Goal: Transaction & Acquisition: Purchase product/service

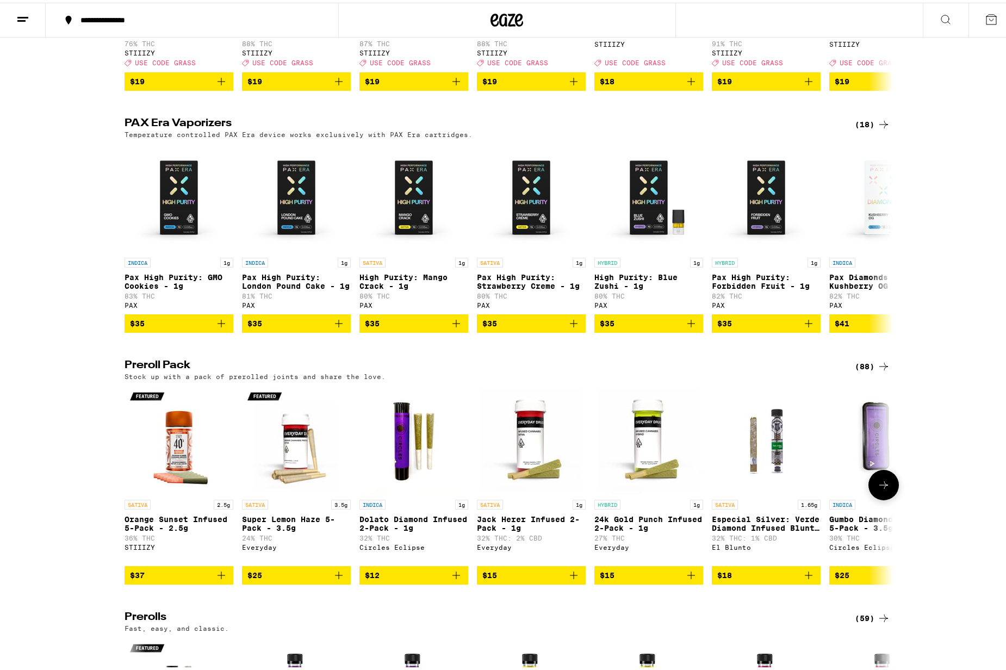
scroll to position [2356, 0]
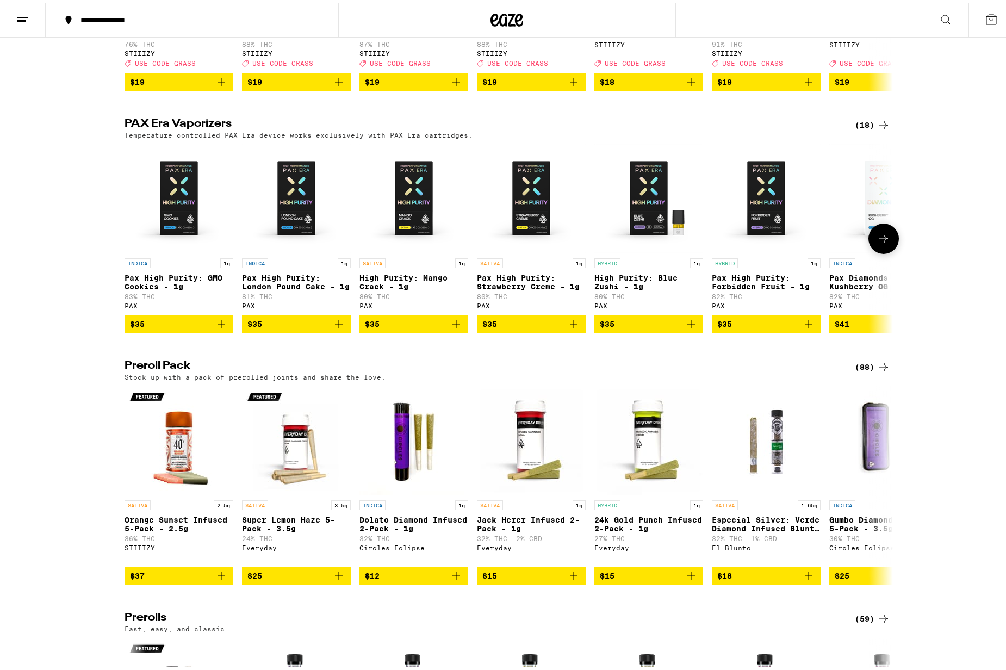
click at [877, 243] on icon at bounding box center [883, 235] width 13 height 13
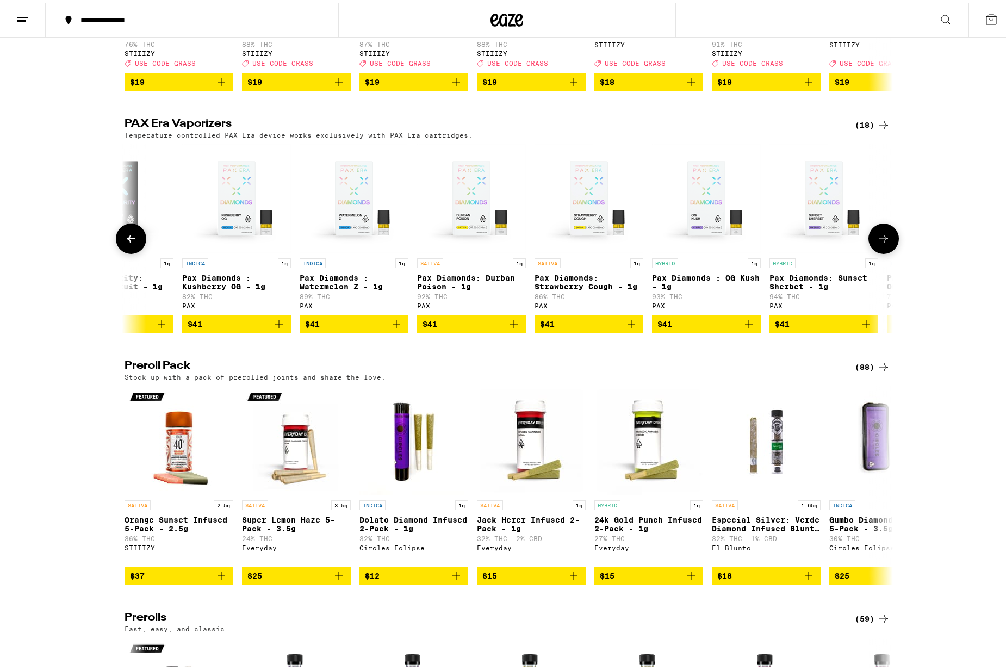
click at [877, 243] on icon at bounding box center [883, 235] width 13 height 13
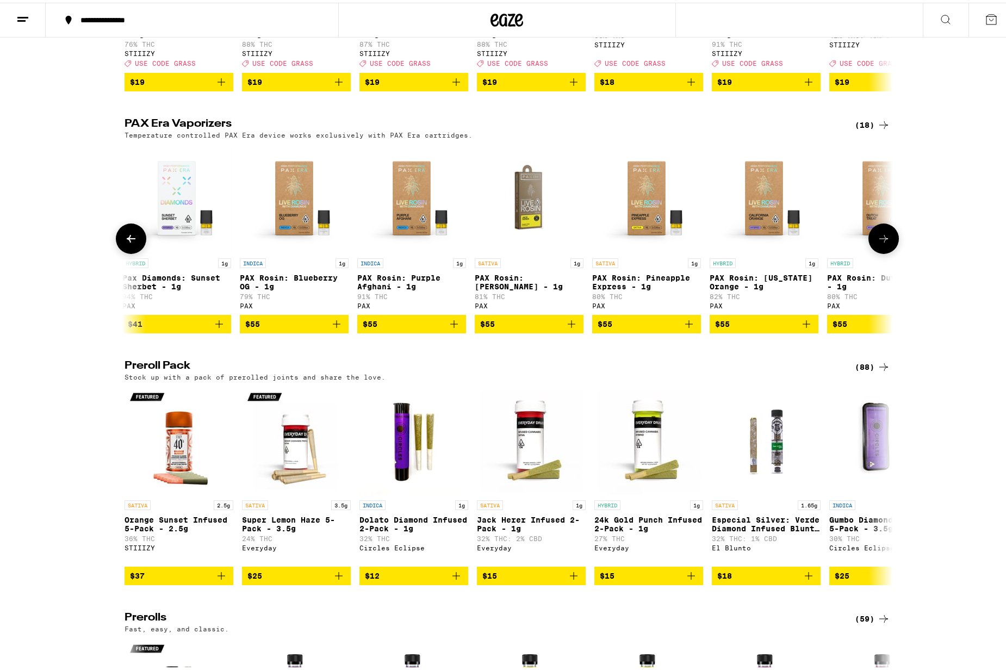
click at [877, 243] on icon at bounding box center [883, 235] width 13 height 13
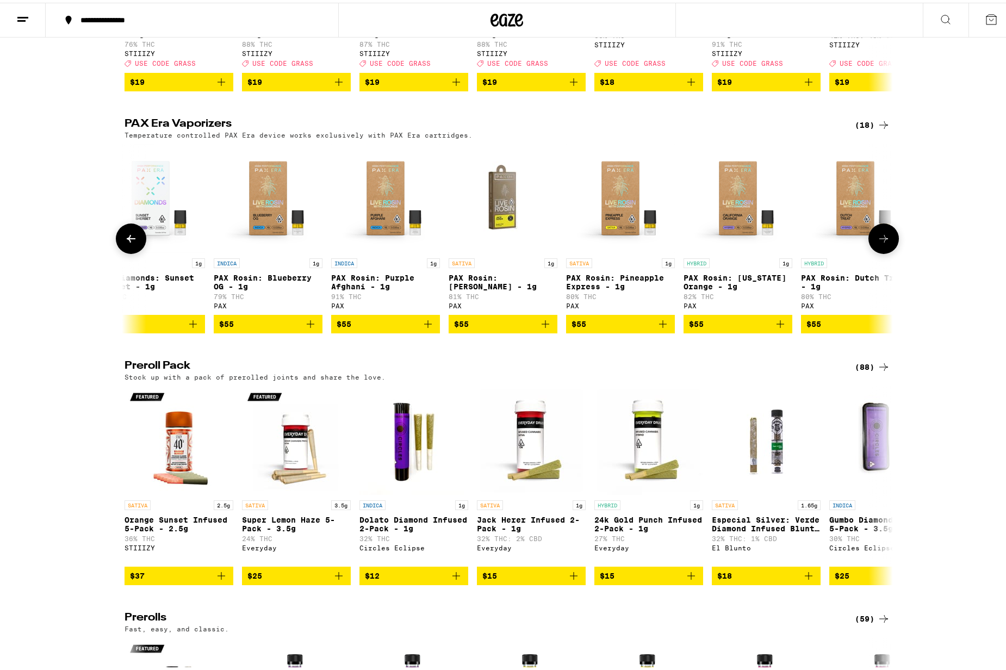
scroll to position [0, 1348]
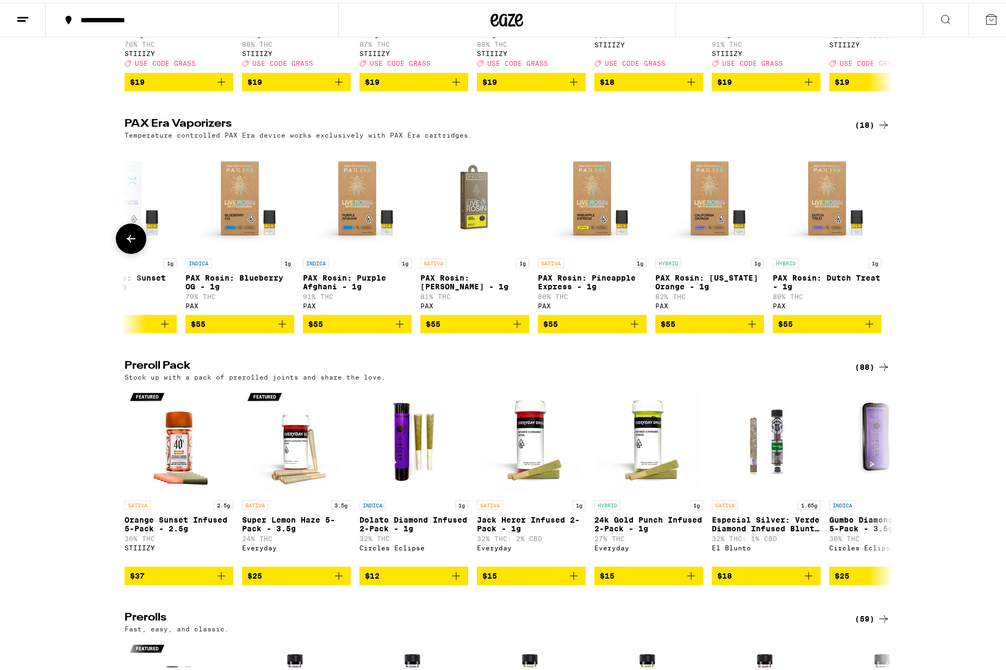
click at [127, 240] on icon at bounding box center [131, 236] width 9 height 8
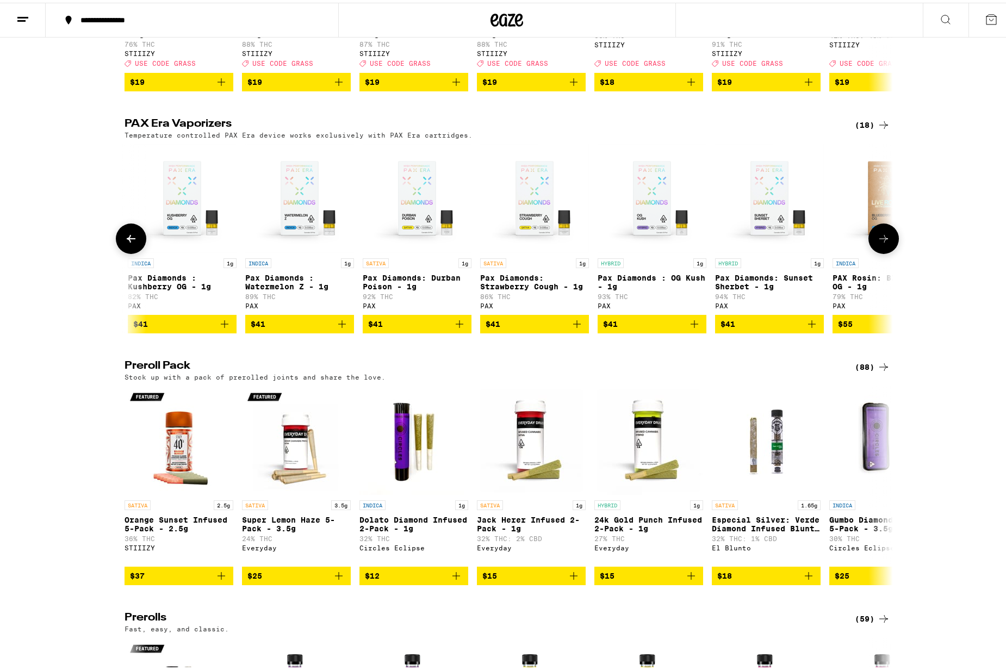
click at [127, 240] on icon at bounding box center [131, 236] width 9 height 8
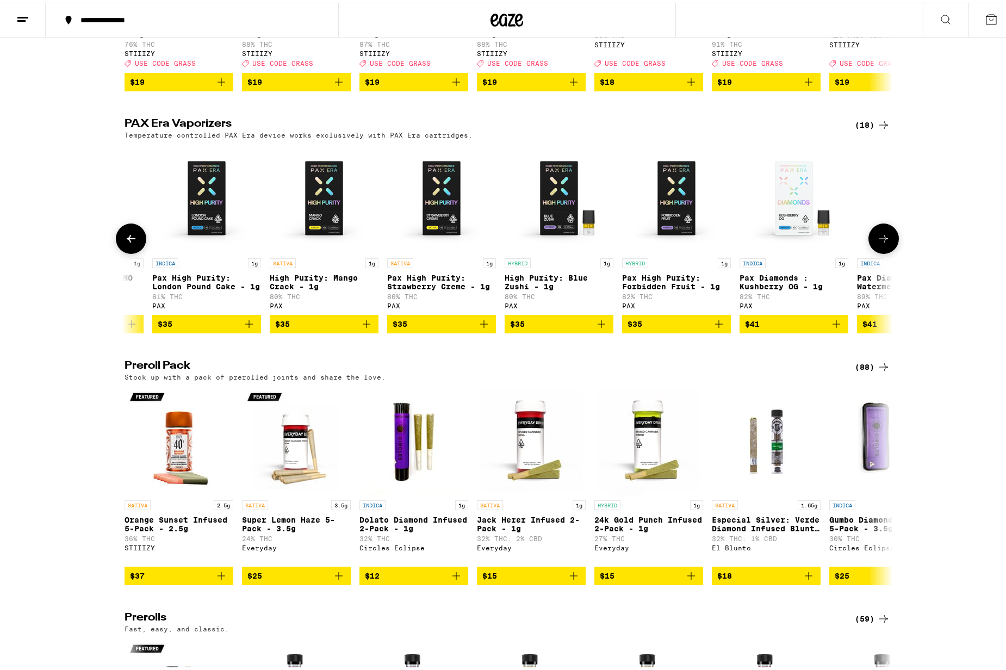
scroll to position [0, 54]
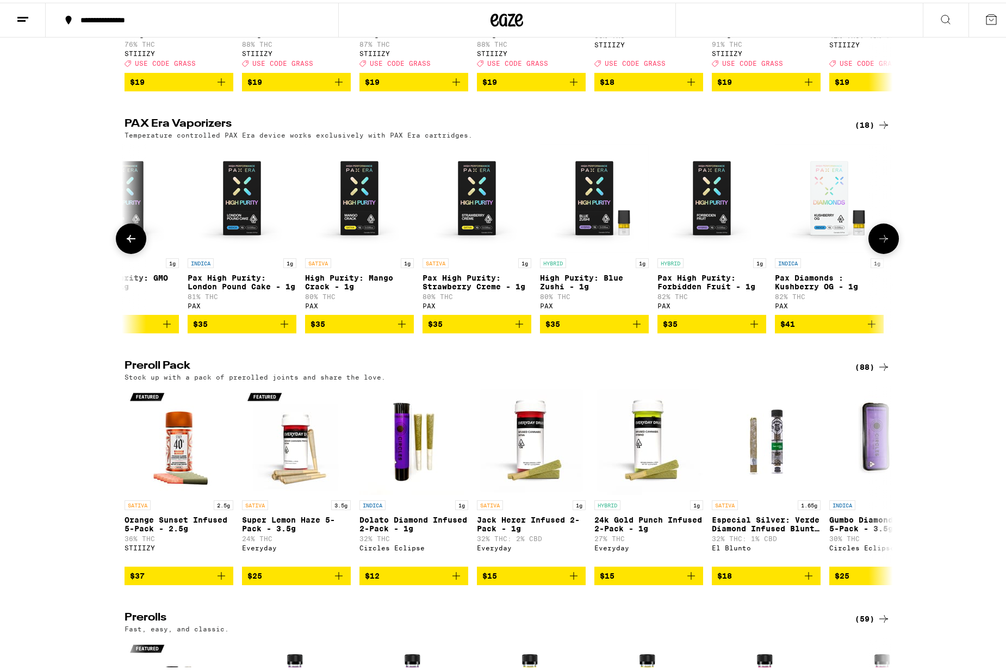
click at [126, 243] on icon at bounding box center [131, 235] width 13 height 13
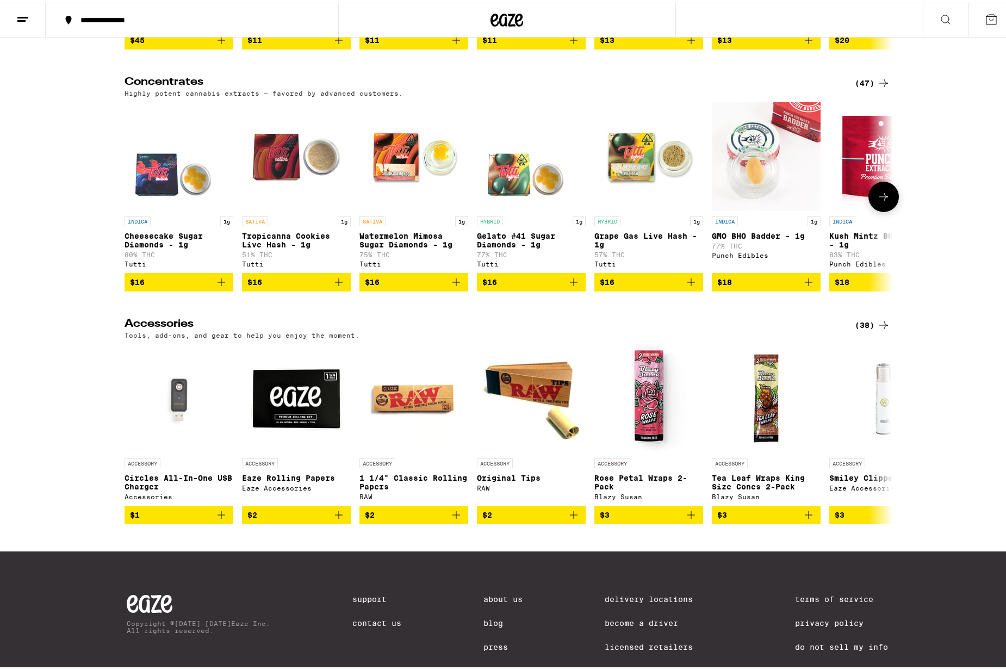
scroll to position [4389, 0]
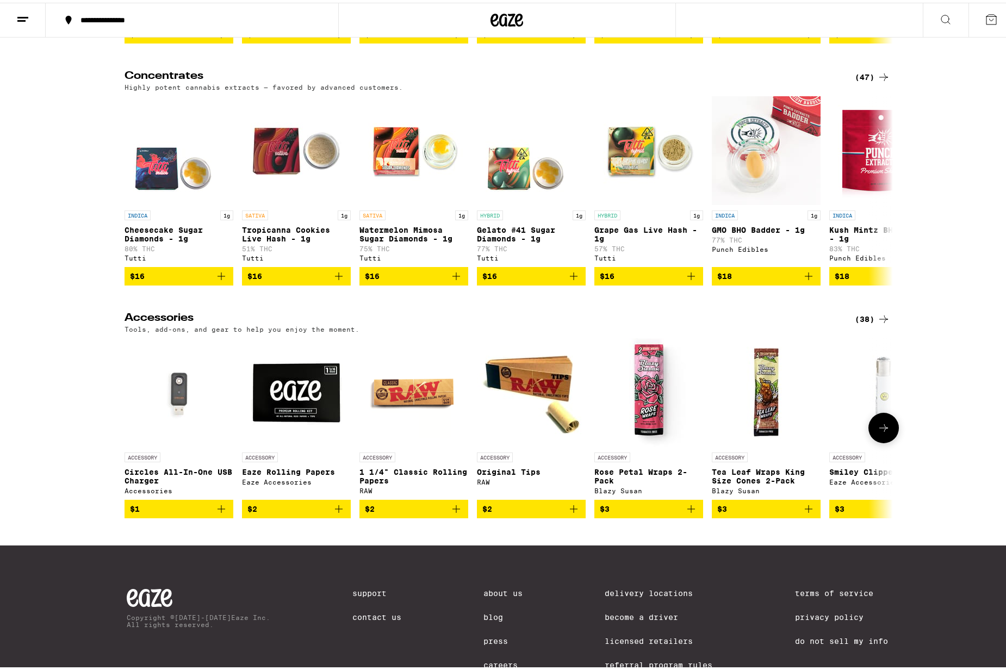
click at [571, 513] on icon "Add to bag" at bounding box center [573, 506] width 13 height 13
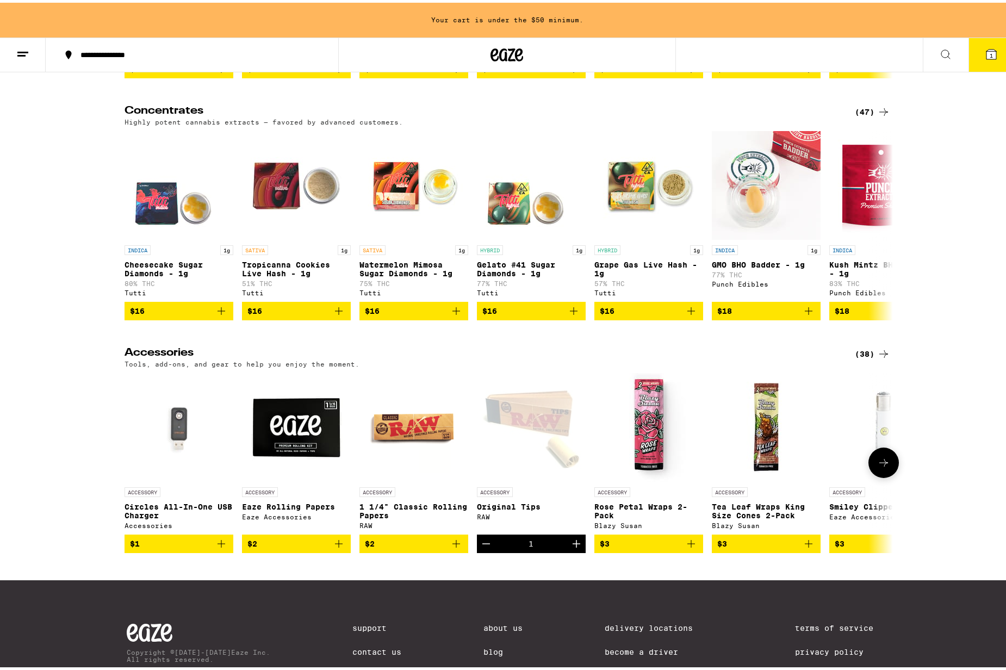
scroll to position [4424, 0]
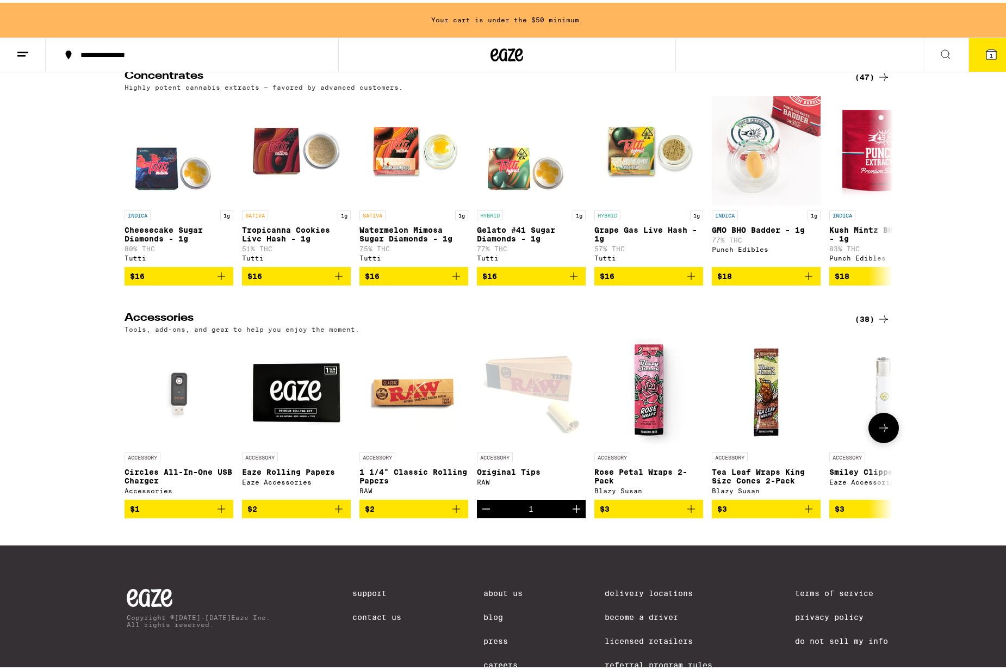
click at [454, 513] on icon "Add to bag" at bounding box center [456, 506] width 13 height 13
click at [685, 513] on icon "Add to bag" at bounding box center [691, 506] width 13 height 13
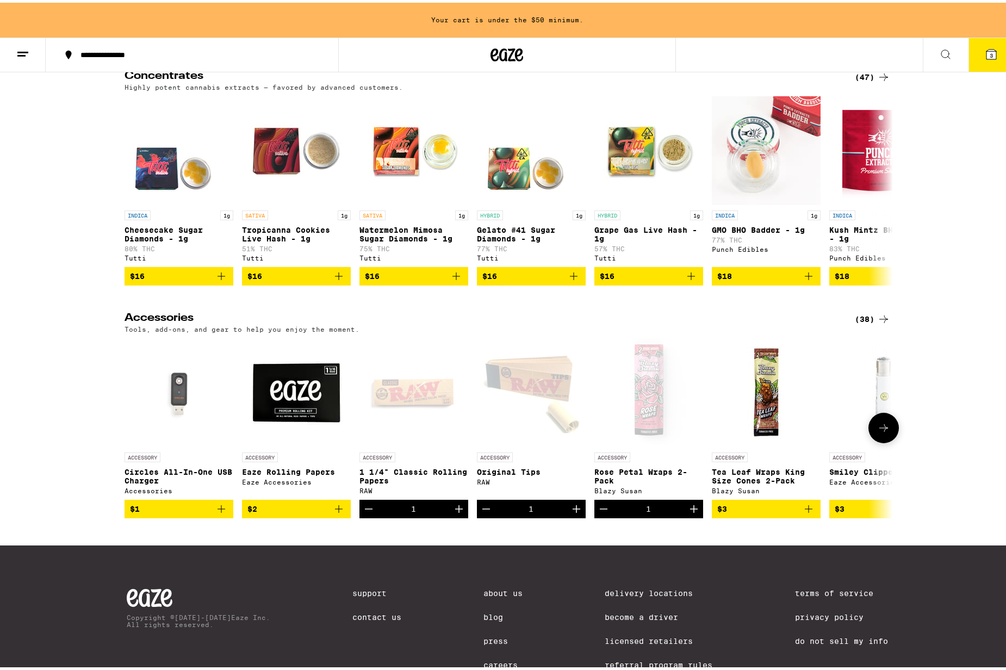
click at [805, 513] on icon "Add to bag" at bounding box center [808, 506] width 13 height 13
click at [879, 432] on icon at bounding box center [883, 425] width 13 height 13
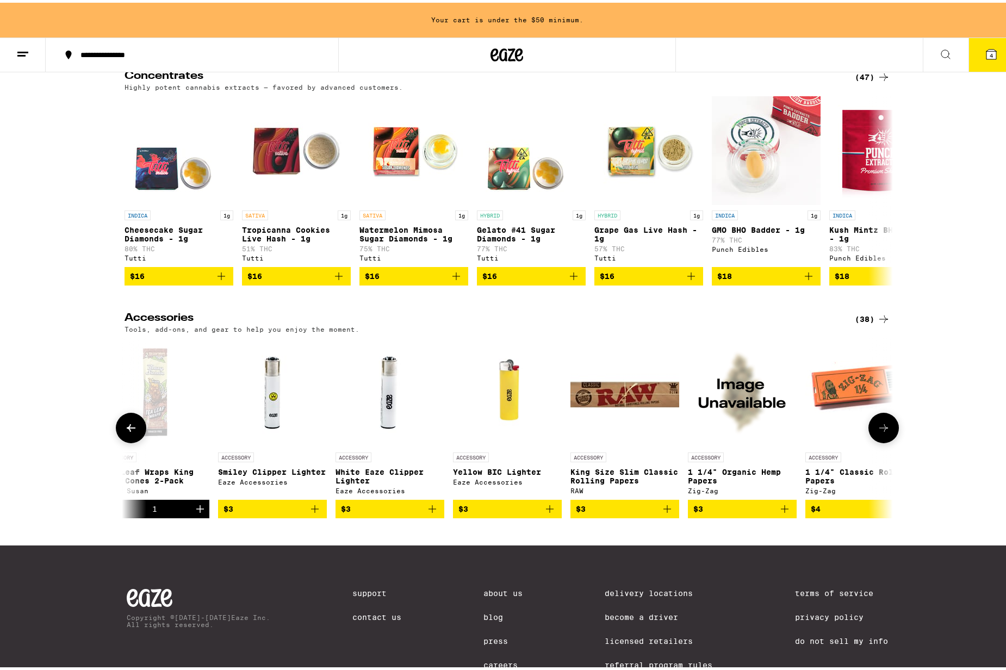
scroll to position [0, 647]
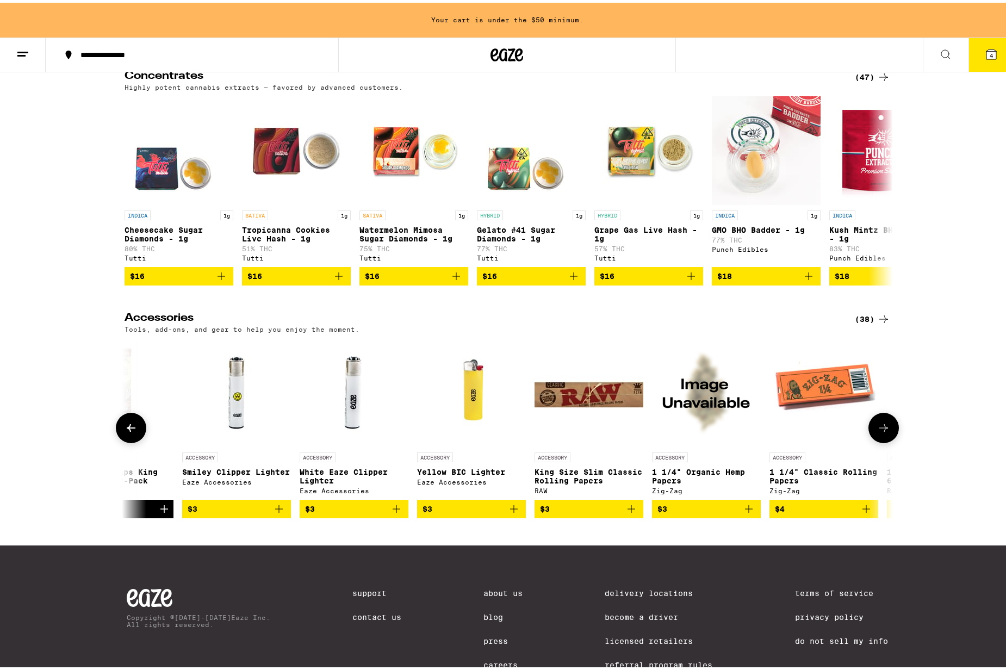
click at [509, 513] on icon "Add to bag" at bounding box center [513, 506] width 13 height 13
click at [881, 432] on icon at bounding box center [883, 425] width 13 height 13
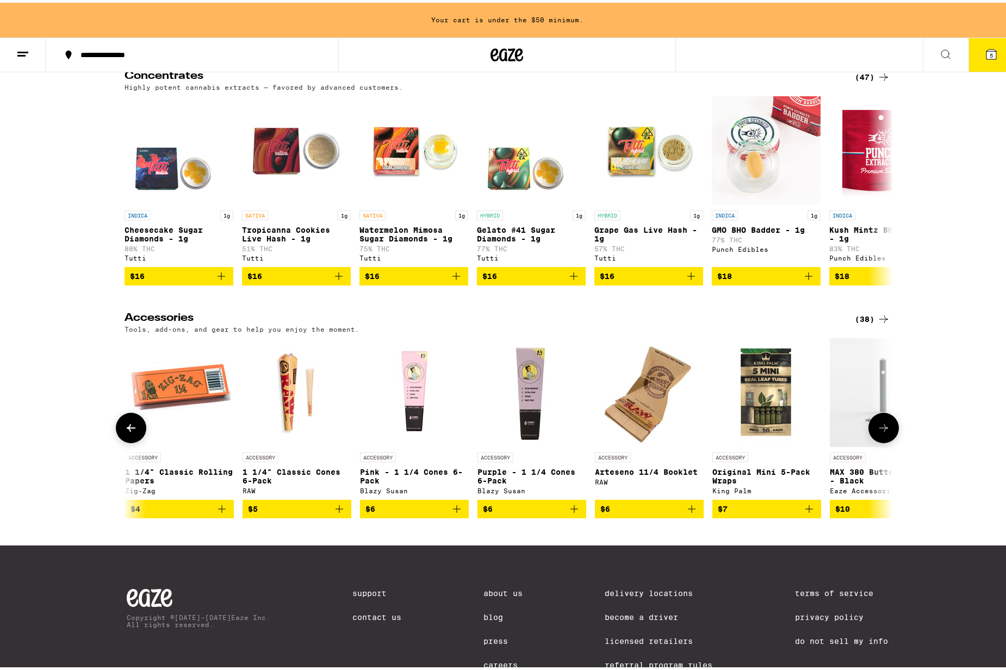
scroll to position [0, 1294]
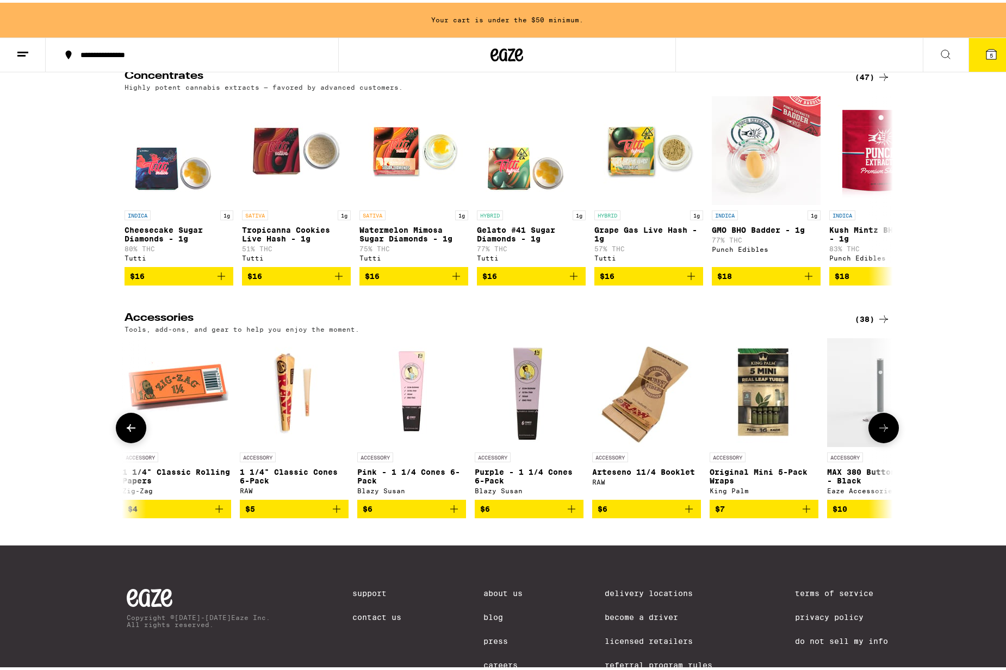
click at [881, 432] on icon at bounding box center [883, 425] width 13 height 13
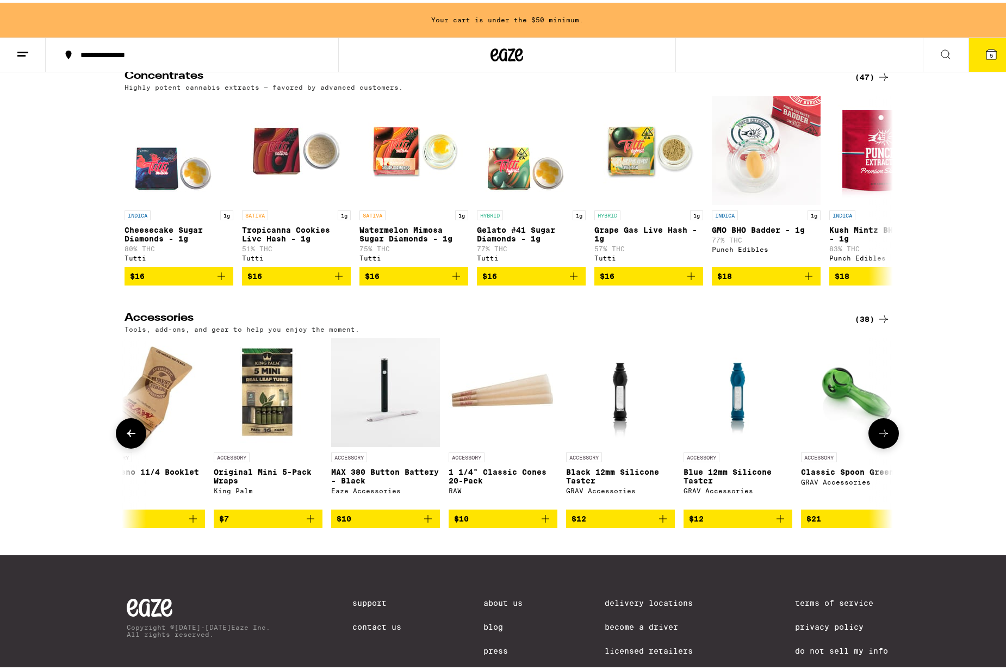
scroll to position [0, 1941]
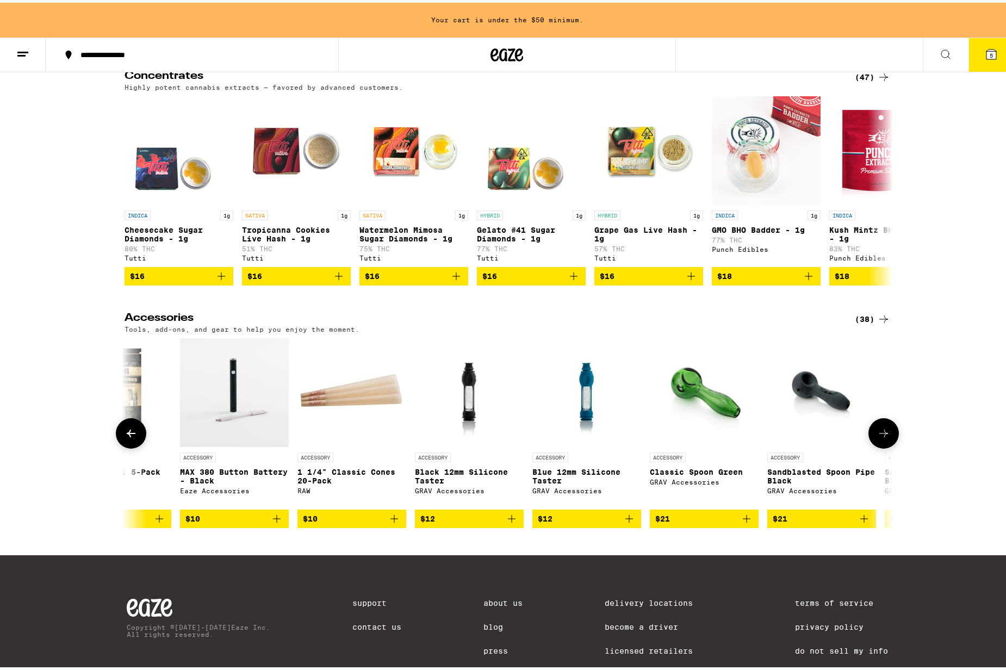
click at [881, 437] on icon at bounding box center [883, 430] width 13 height 13
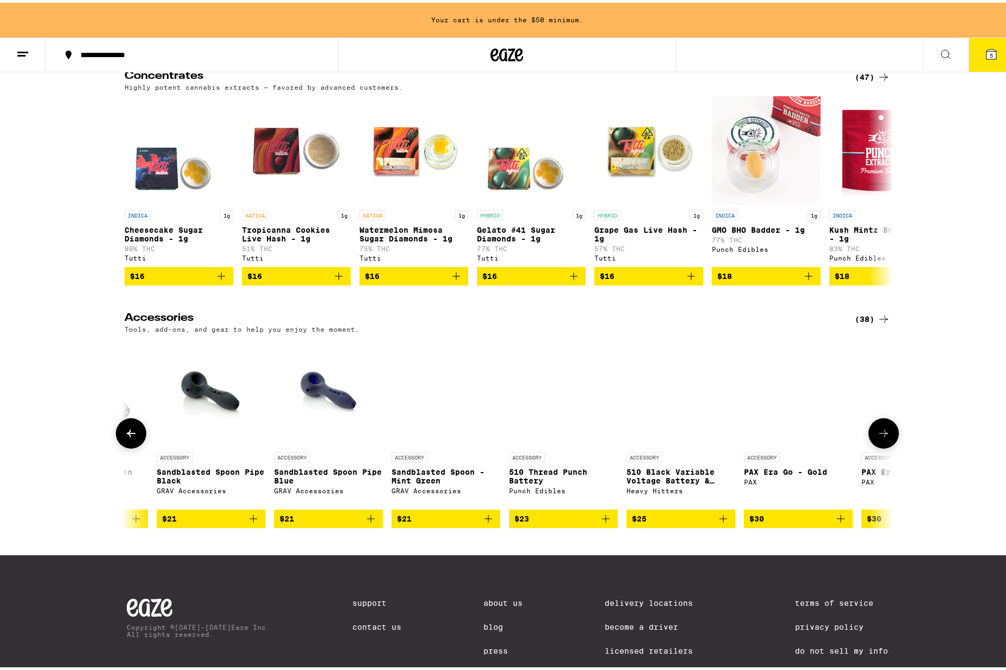
scroll to position [0, 2588]
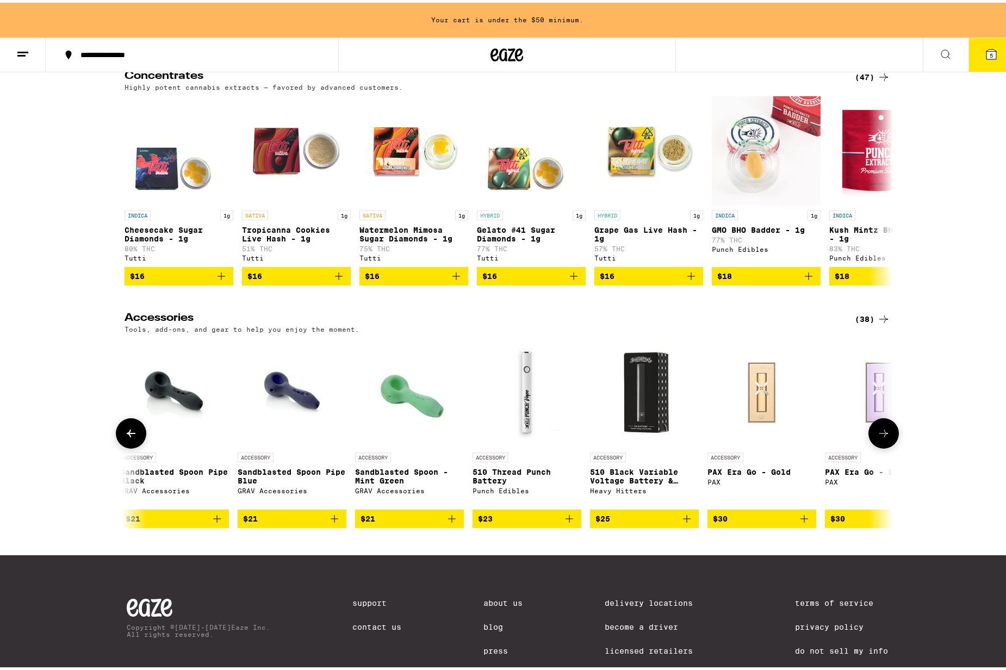
click at [881, 437] on icon at bounding box center [883, 430] width 13 height 13
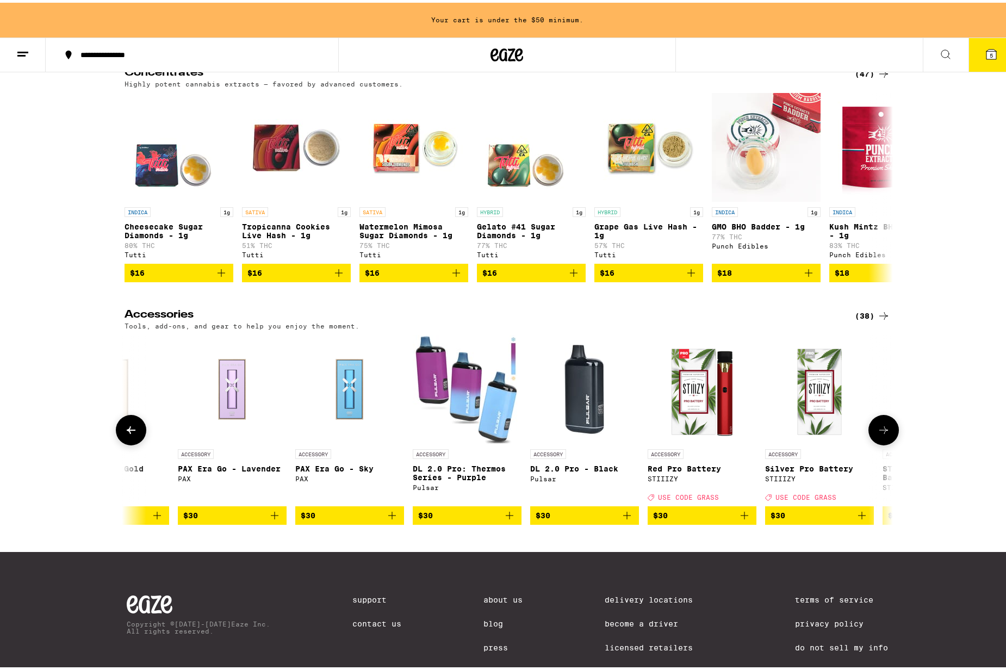
scroll to position [4428, 0]
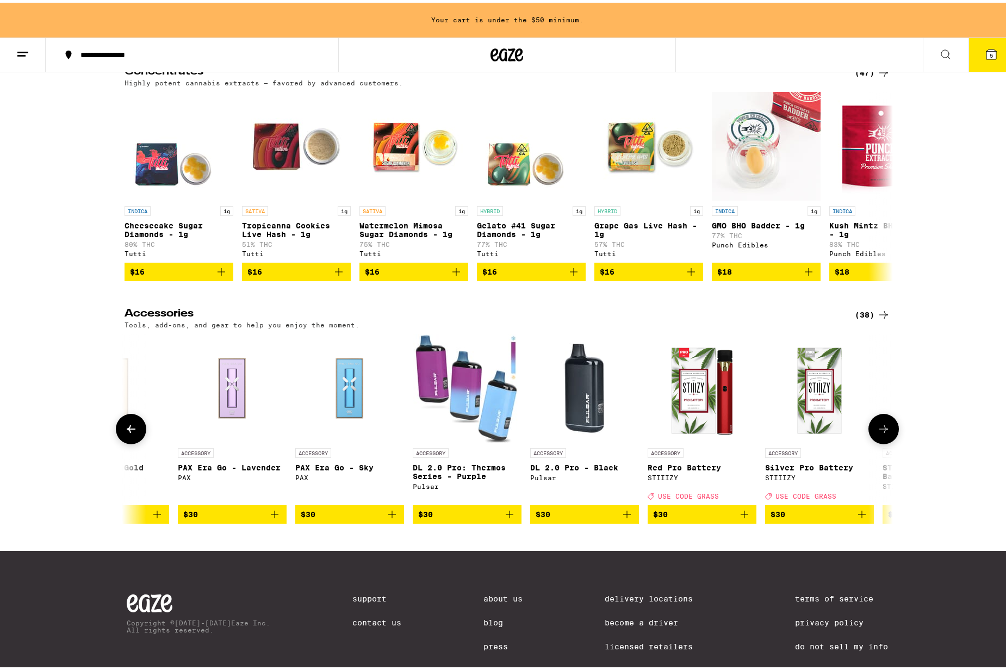
click at [881, 433] on icon at bounding box center [883, 426] width 13 height 13
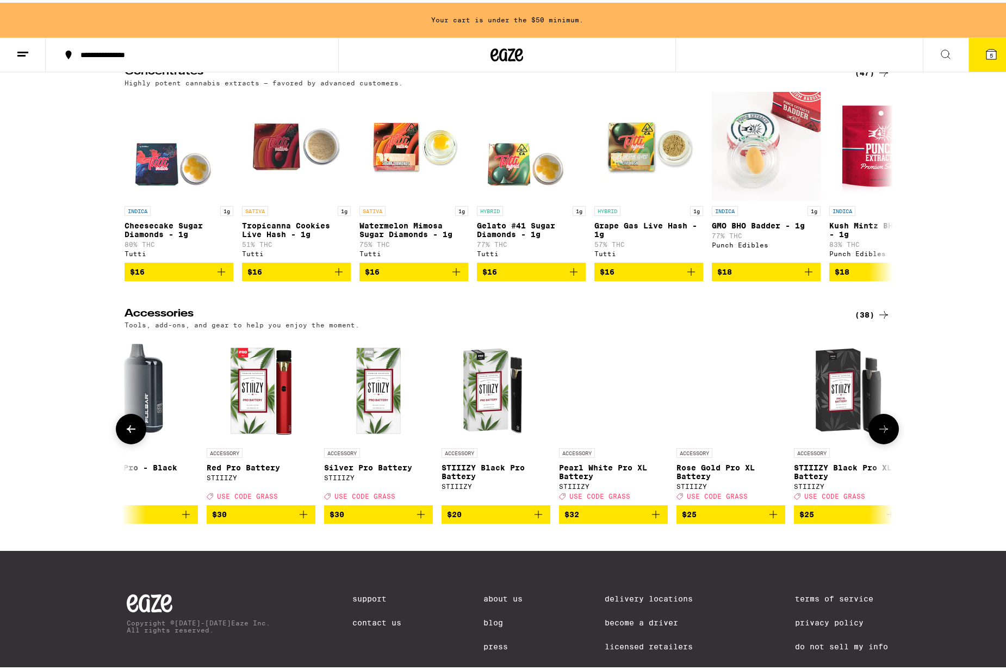
scroll to position [0, 3697]
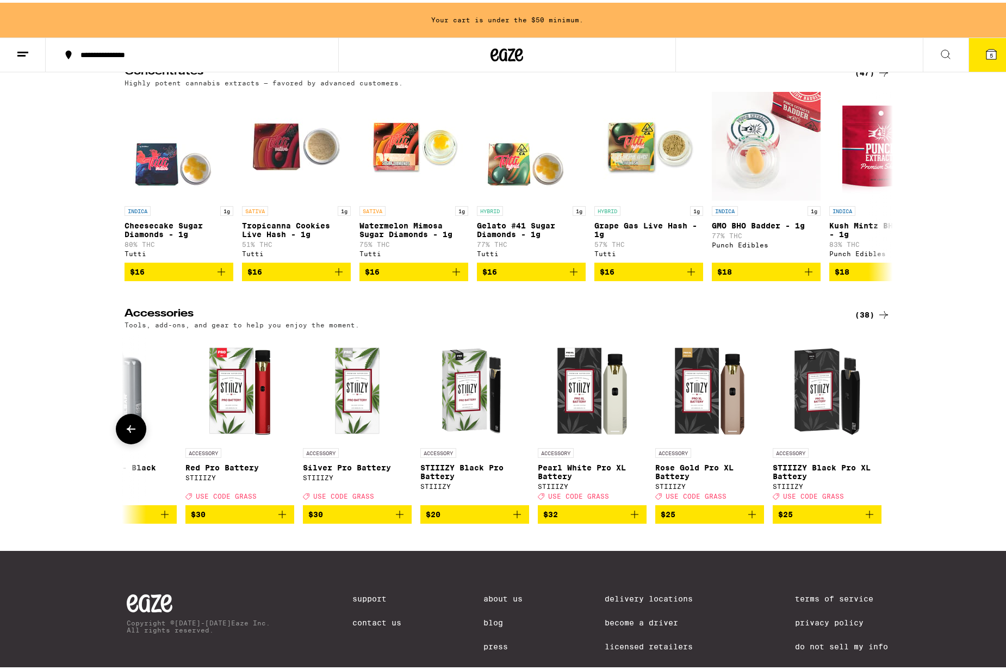
click at [127, 433] on icon at bounding box center [131, 426] width 13 height 13
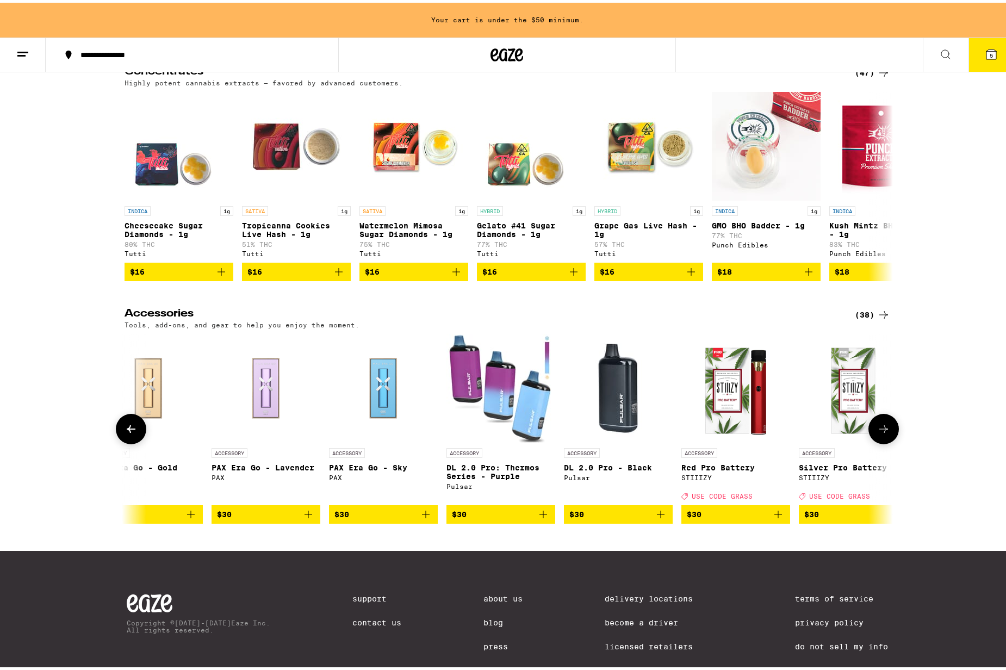
scroll to position [0, 3050]
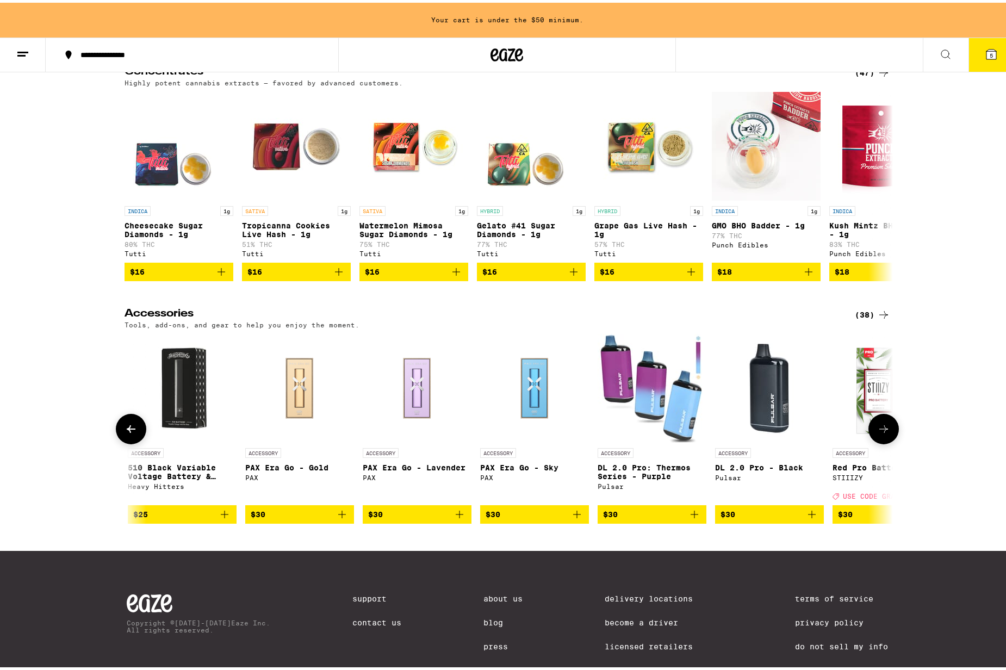
click at [175, 440] on img "Open page for 510 Black Variable Voltage Battery & Charger from Heavy Hitters" at bounding box center [182, 385] width 109 height 109
click at [878, 433] on icon at bounding box center [883, 426] width 13 height 13
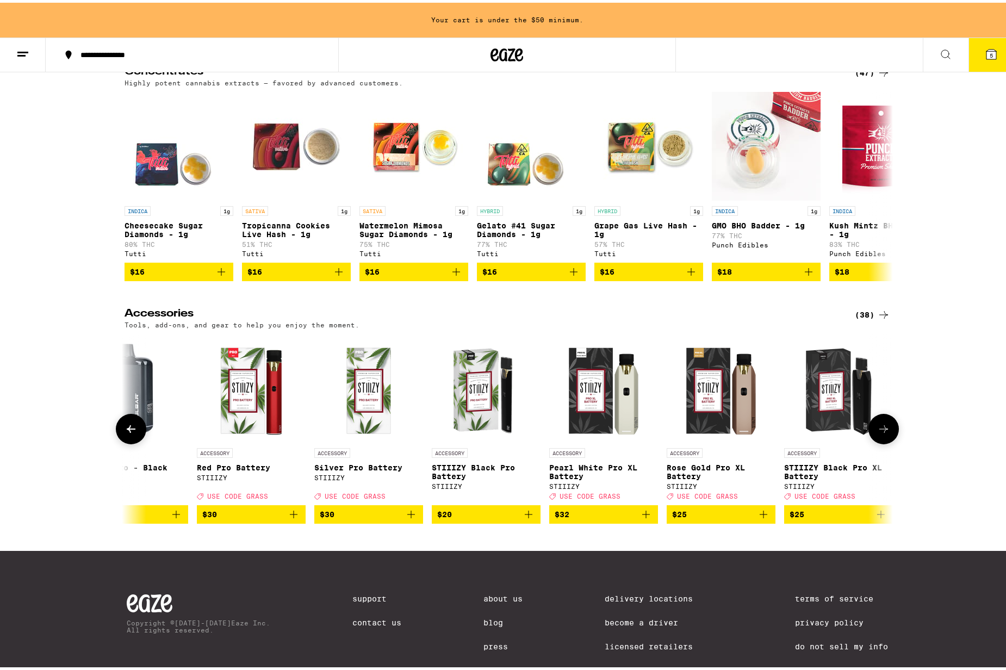
scroll to position [0, 3697]
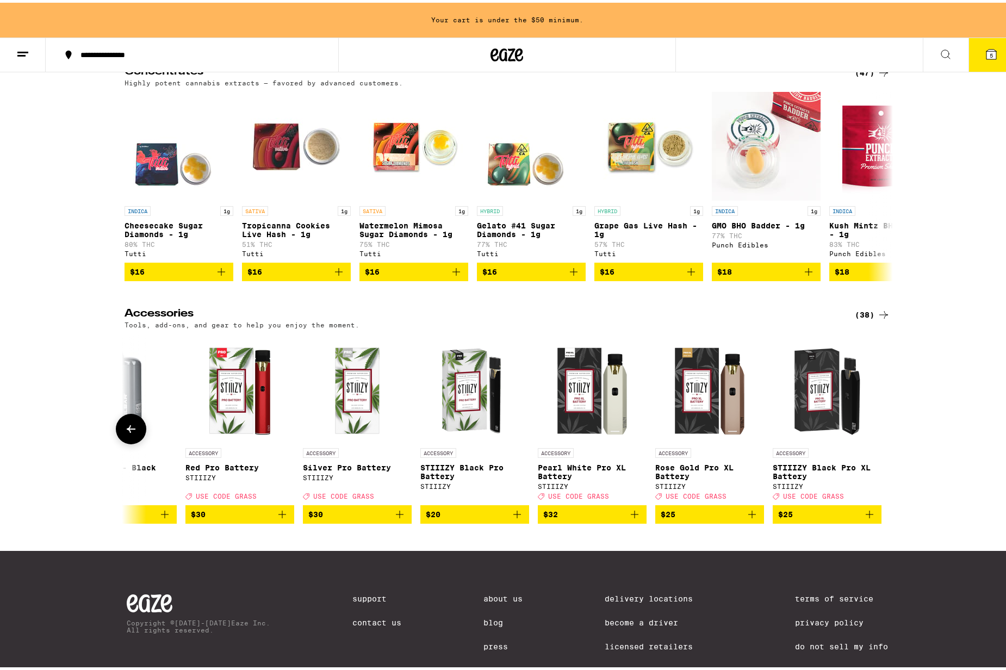
click at [878, 442] on div at bounding box center [883, 426] width 30 height 30
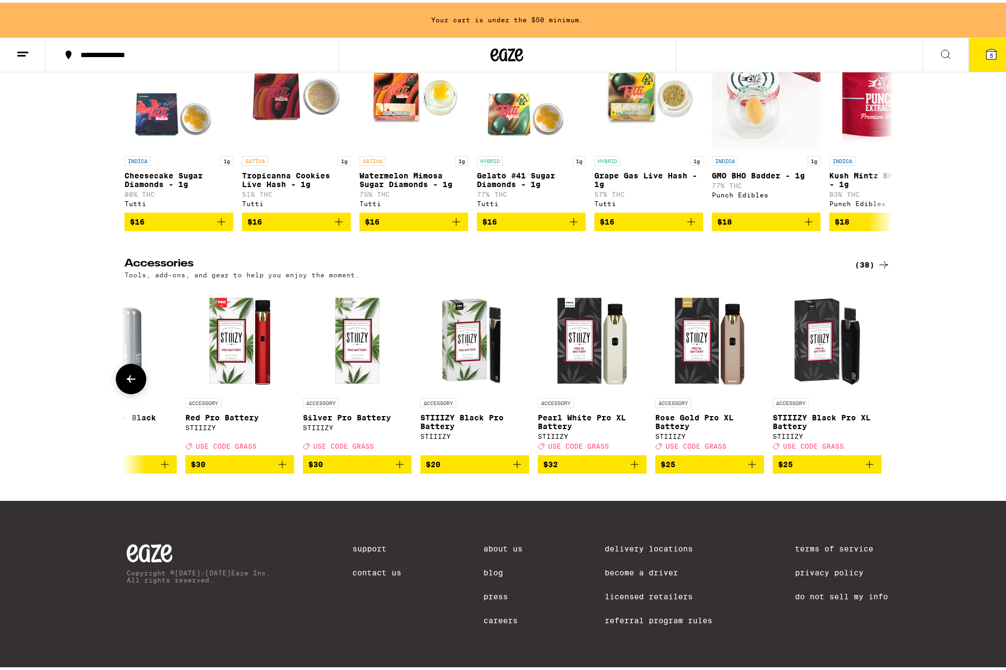
click at [129, 370] on icon at bounding box center [131, 376] width 13 height 13
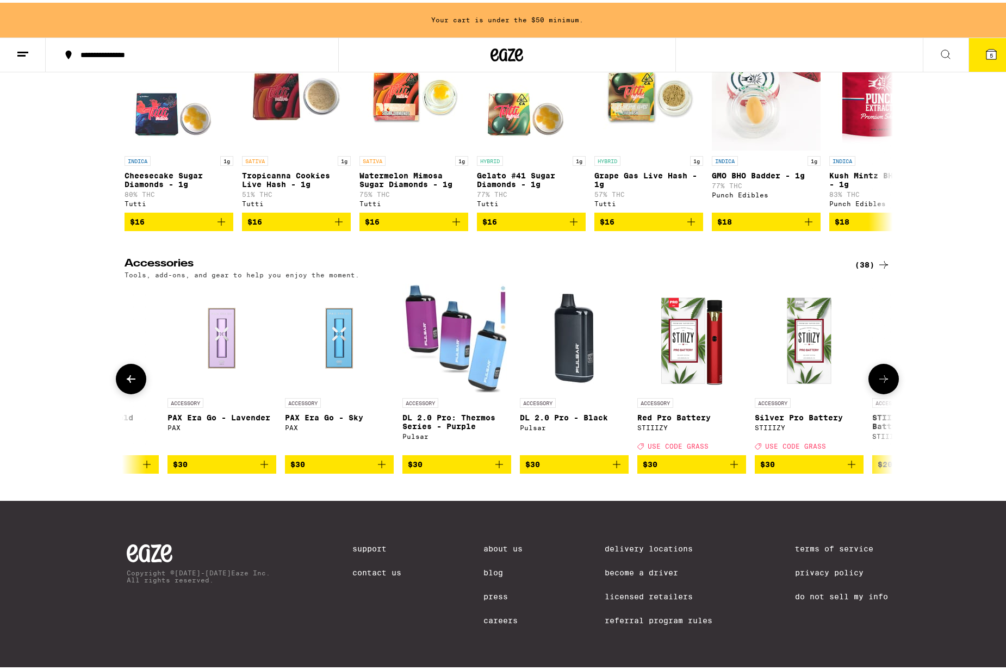
click at [129, 370] on icon at bounding box center [131, 376] width 13 height 13
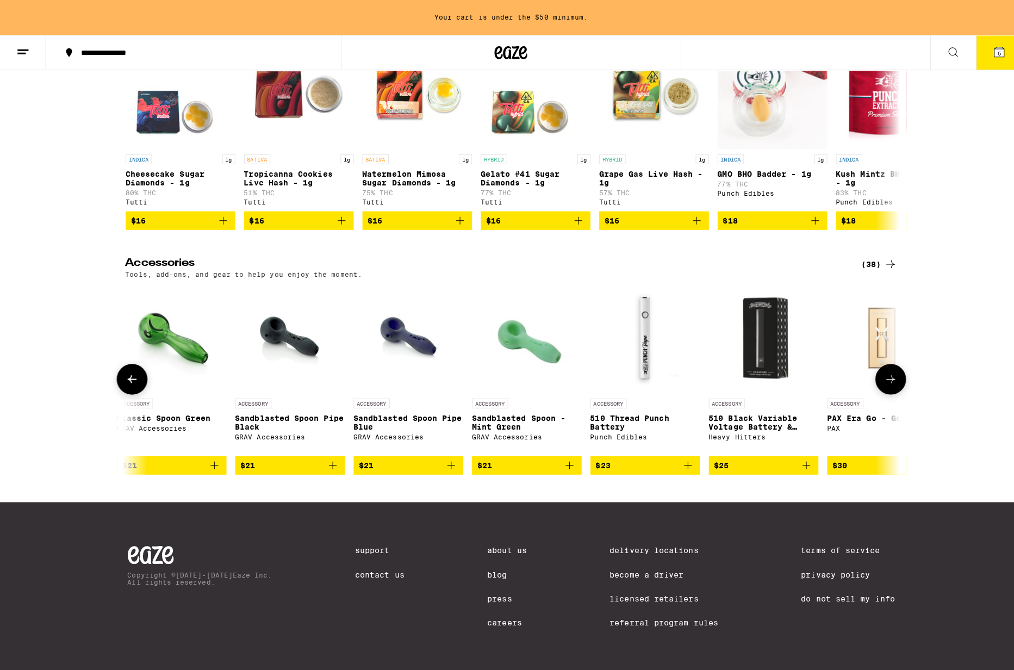
scroll to position [0, 2440]
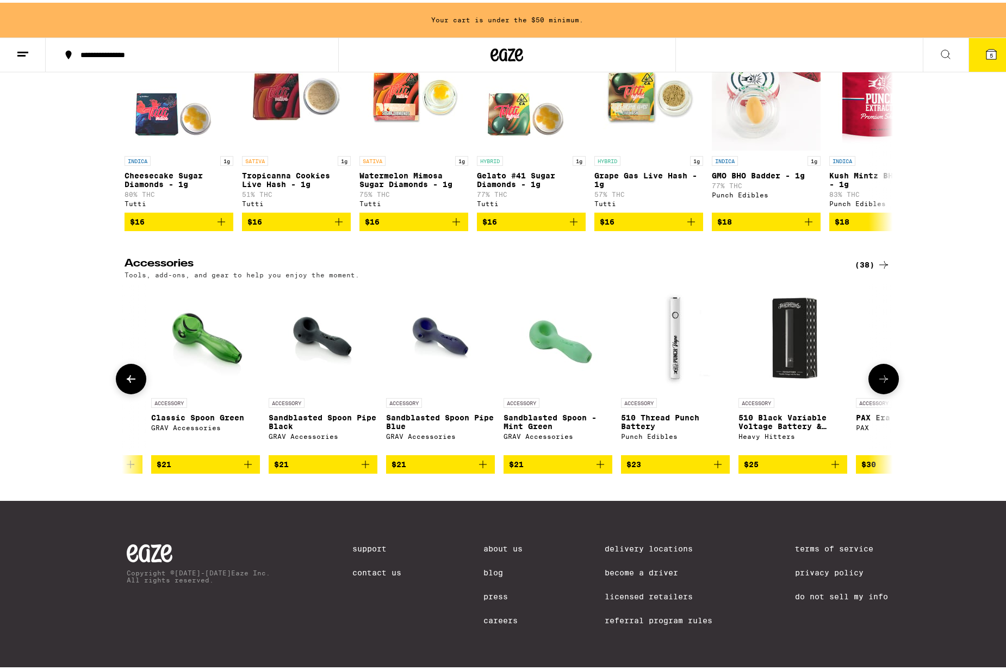
click at [666, 332] on img "Open page for 510 Thread Punch Battery from Punch Edibles" at bounding box center [675, 335] width 109 height 109
click at [668, 395] on div "ACCESSORY" at bounding box center [675, 400] width 109 height 10
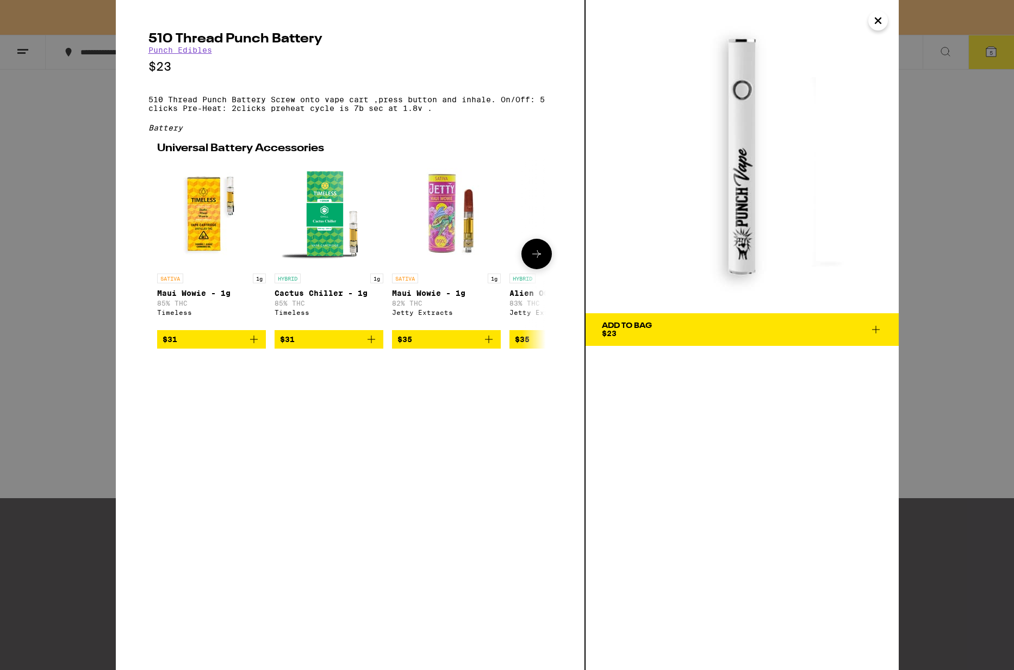
click at [533, 258] on icon at bounding box center [536, 254] width 9 height 8
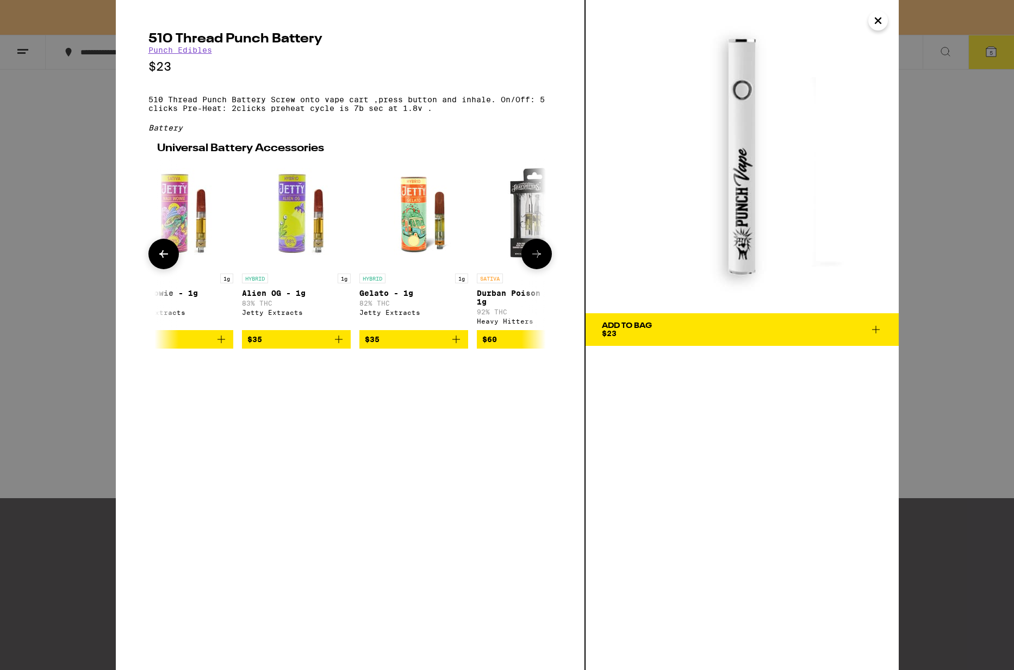
click at [536, 260] on icon at bounding box center [536, 253] width 13 height 13
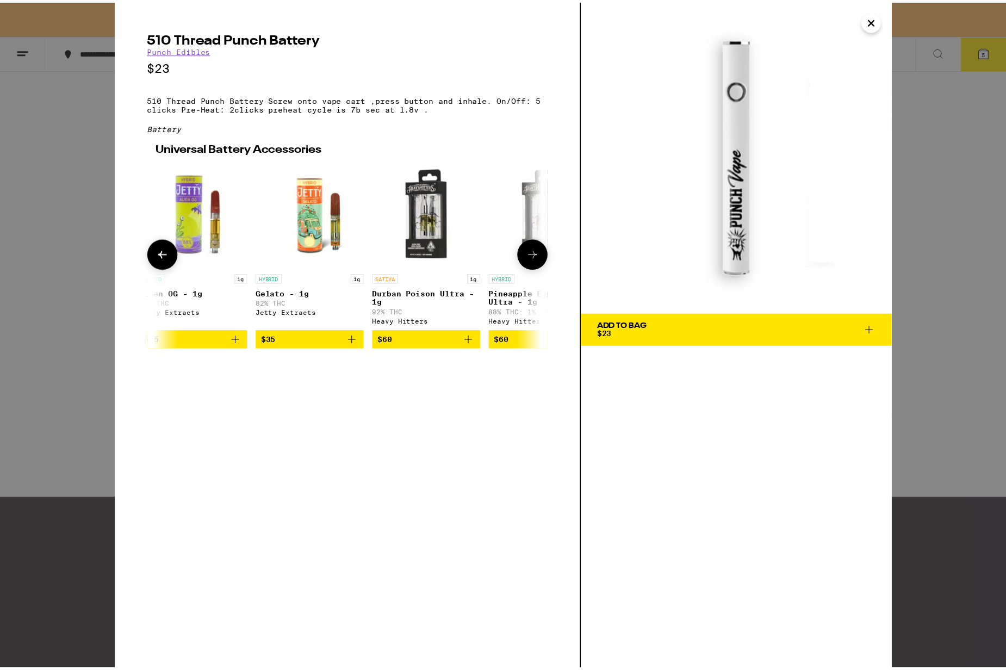
scroll to position [0, 436]
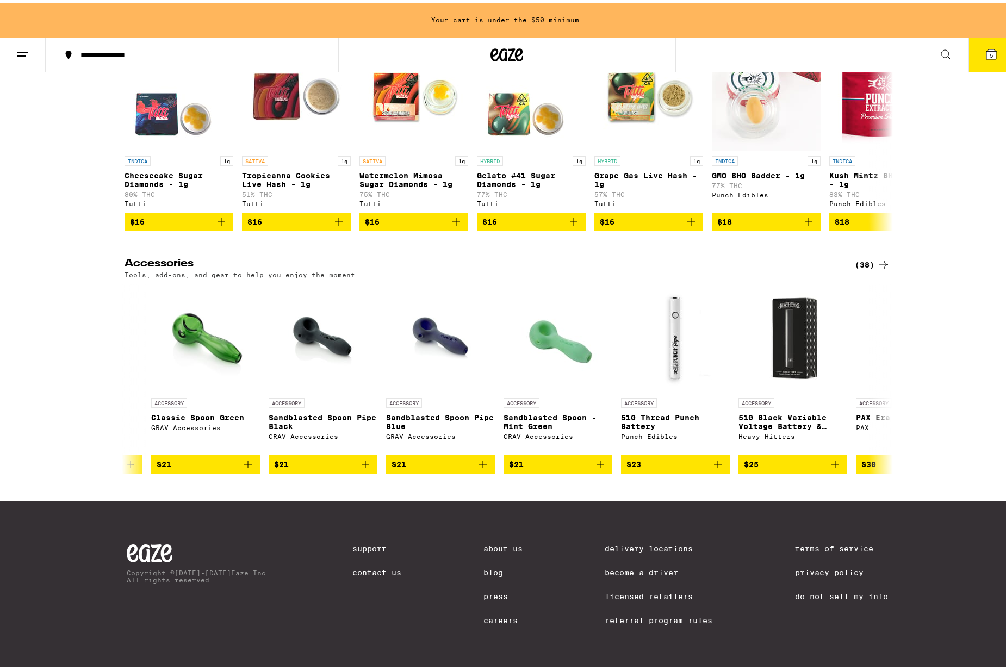
scroll to position [4621, 0]
click at [866, 256] on div "(38)" at bounding box center [872, 262] width 35 height 13
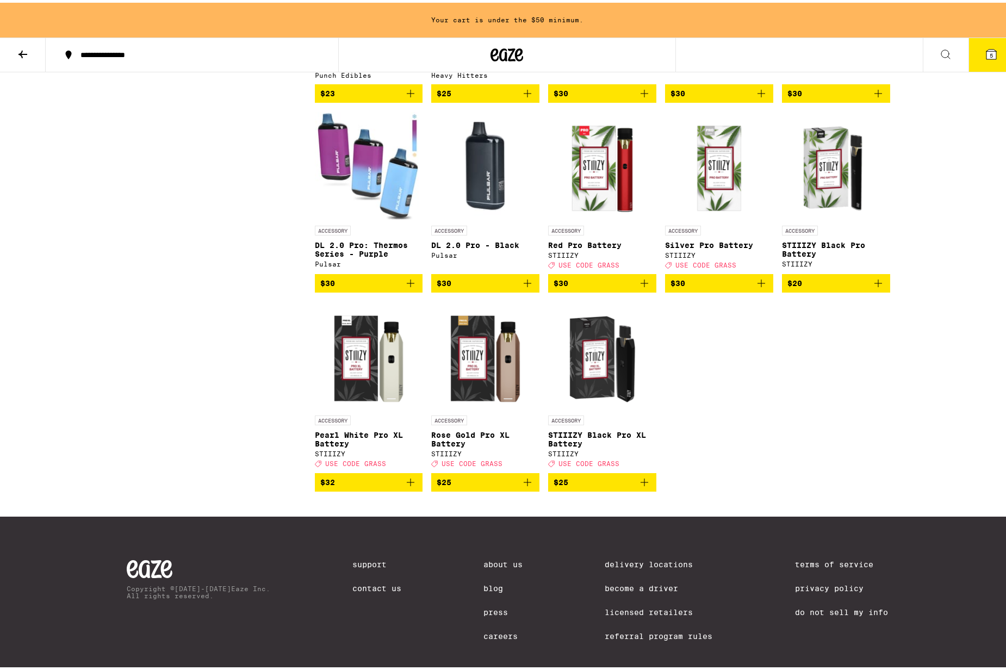
scroll to position [1271, 0]
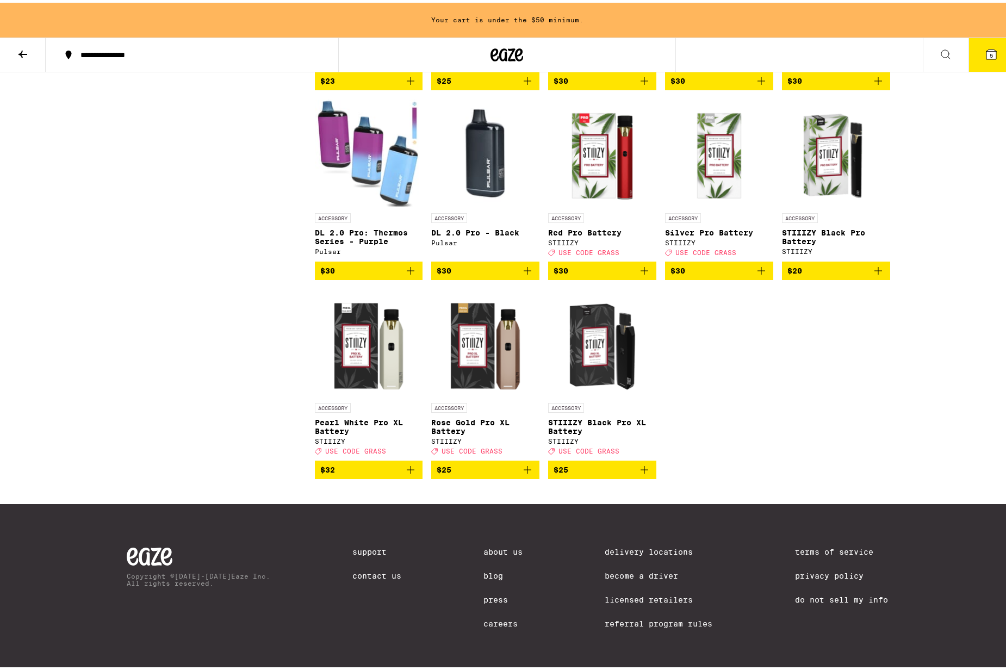
scroll to position [1227, 0]
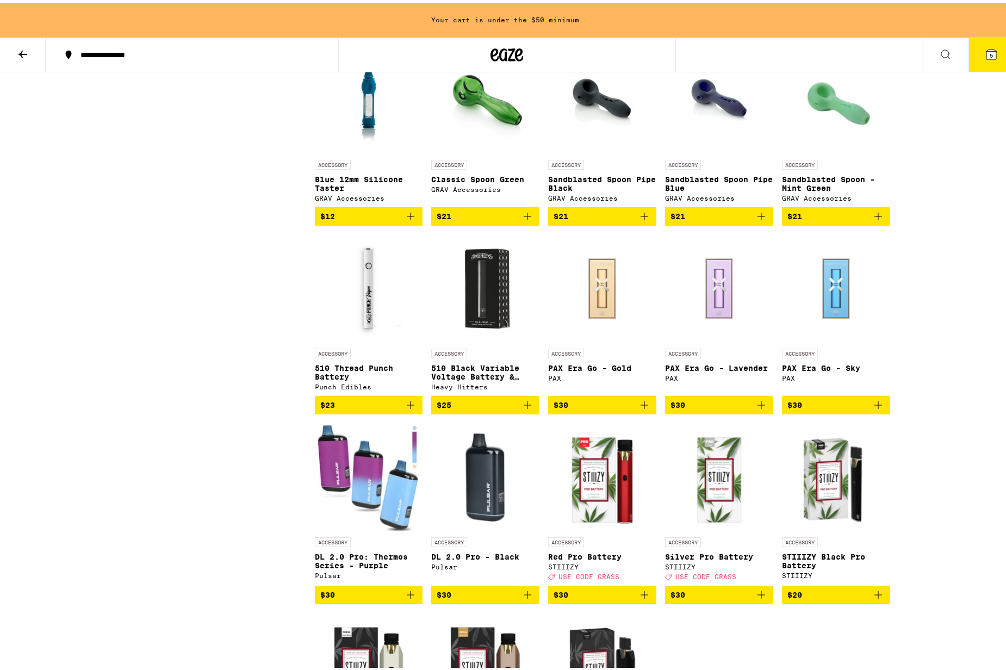
scroll to position [871, 0]
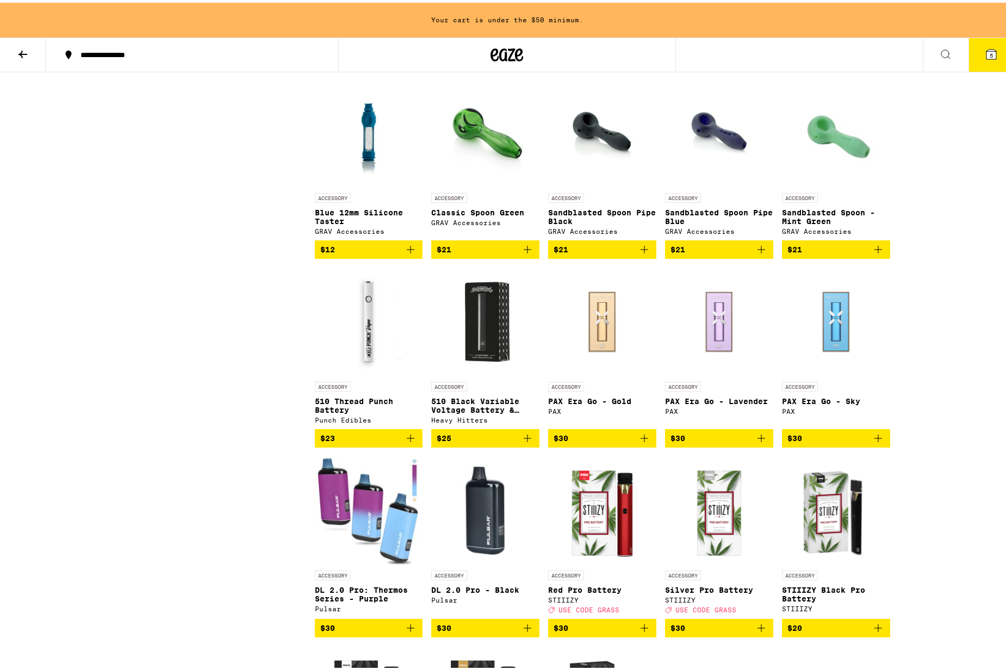
click at [361, 331] on img "Open page for 510 Thread Punch Battery from Punch Edibles" at bounding box center [369, 319] width 108 height 109
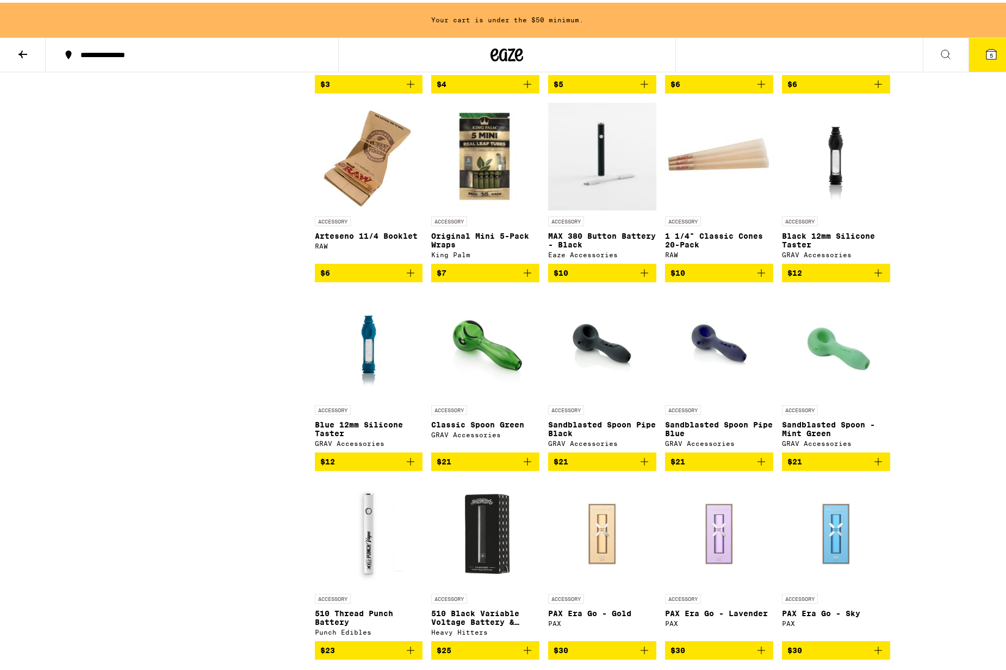
scroll to position [658, 0]
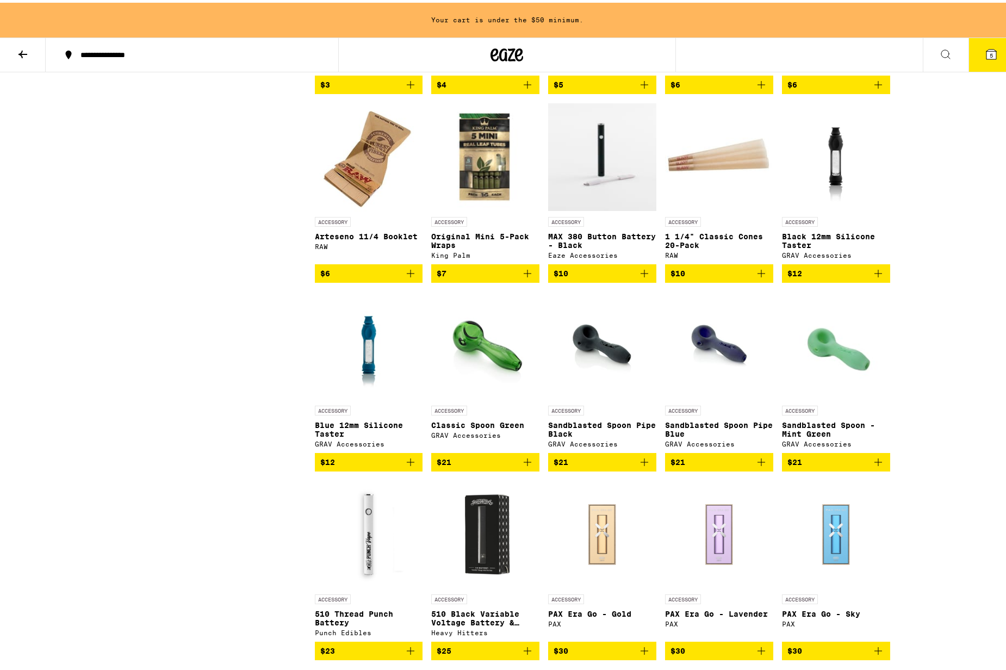
click at [591, 202] on img "Open page for MAX 380 Button Battery - Black from Eaze Accessories" at bounding box center [602, 154] width 108 height 109
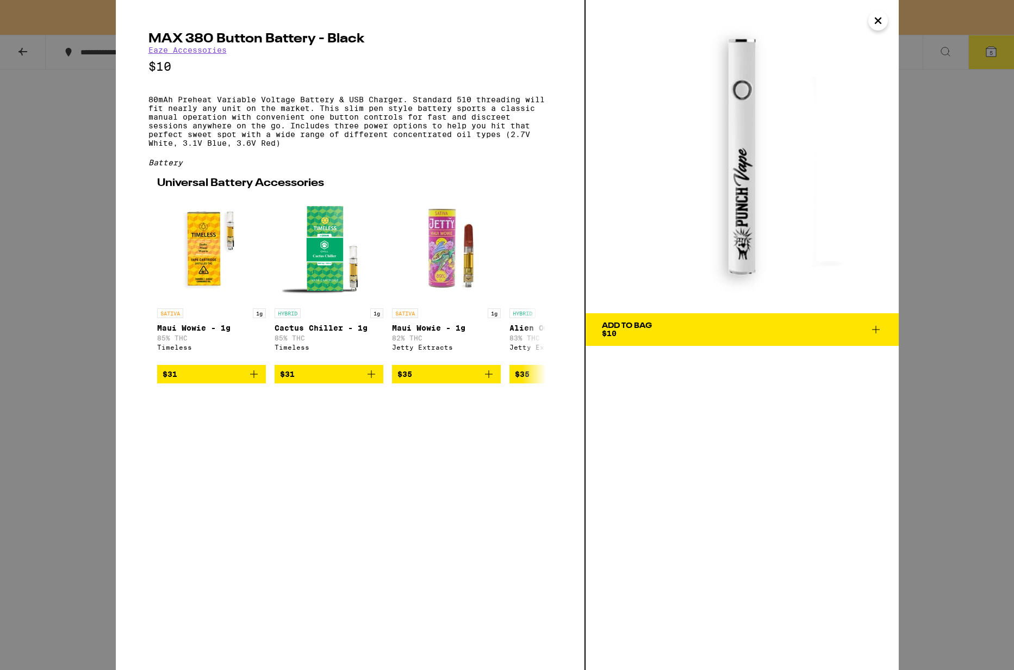
click at [878, 22] on icon "Close" at bounding box center [877, 20] width 5 height 5
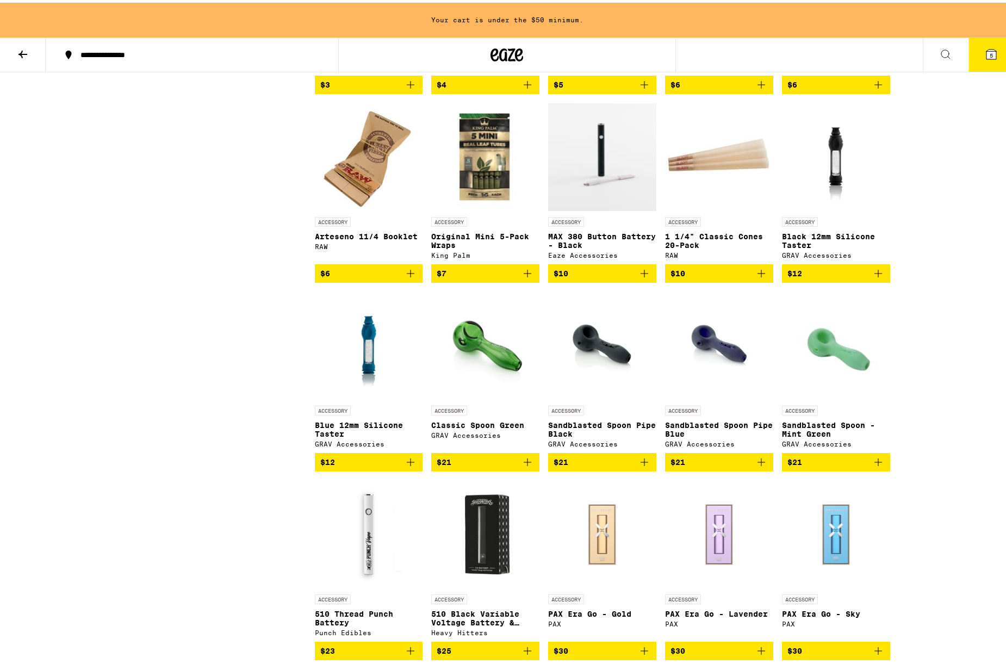
click at [628, 209] on img "Open page for MAX 380 Button Battery - Black from Eaze Accessories" at bounding box center [602, 154] width 108 height 109
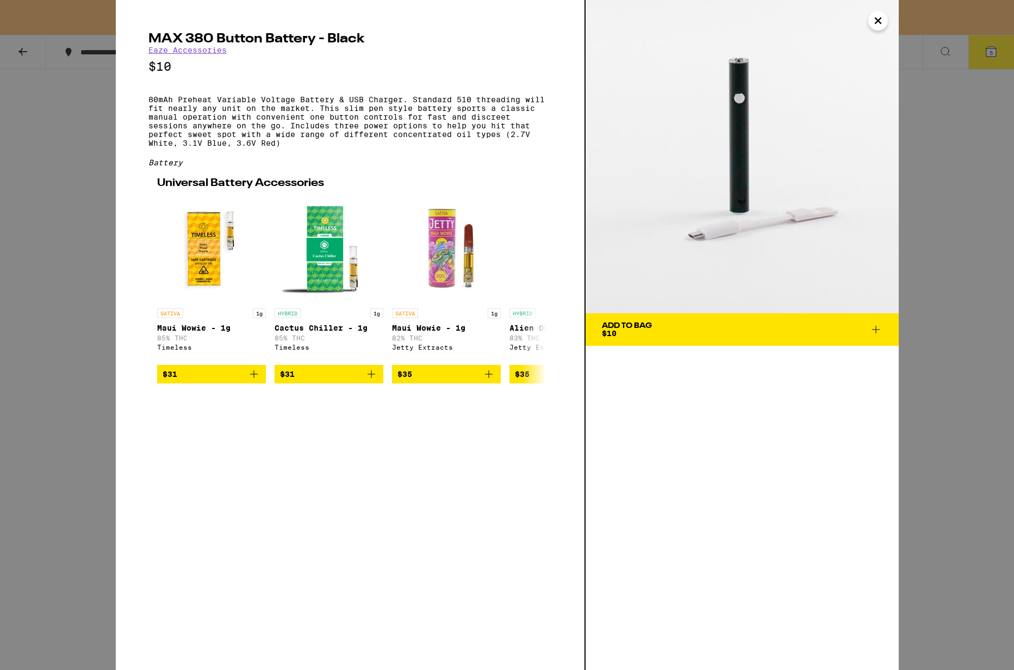
click at [69, 126] on div "MAX 380 Button Battery - Black Eaze Accessories $10 80mAh Preheat Variable Volt…" at bounding box center [507, 335] width 1014 height 670
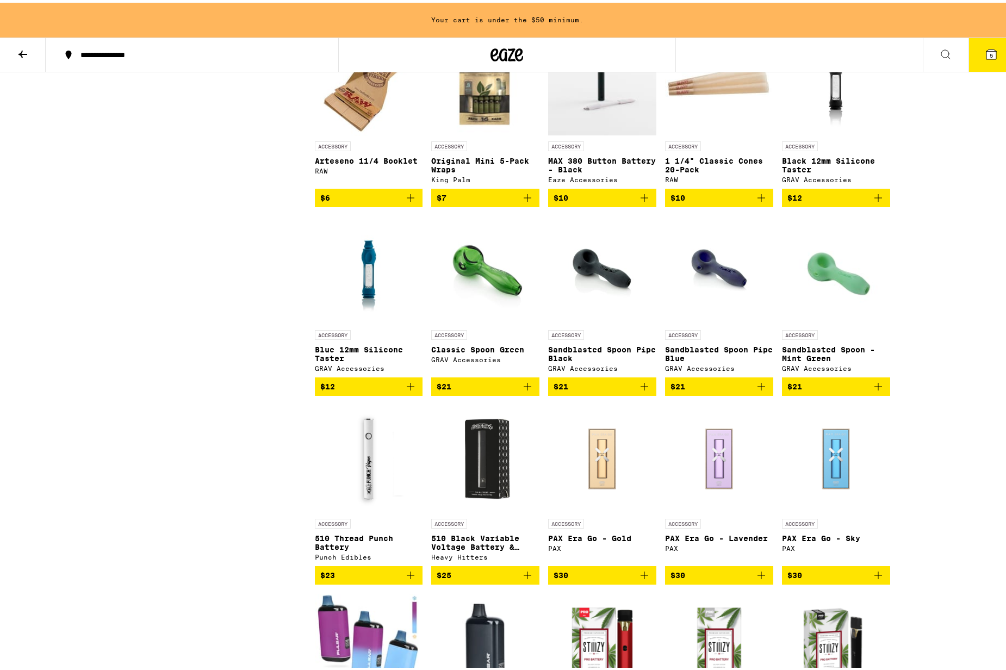
scroll to position [797, 0]
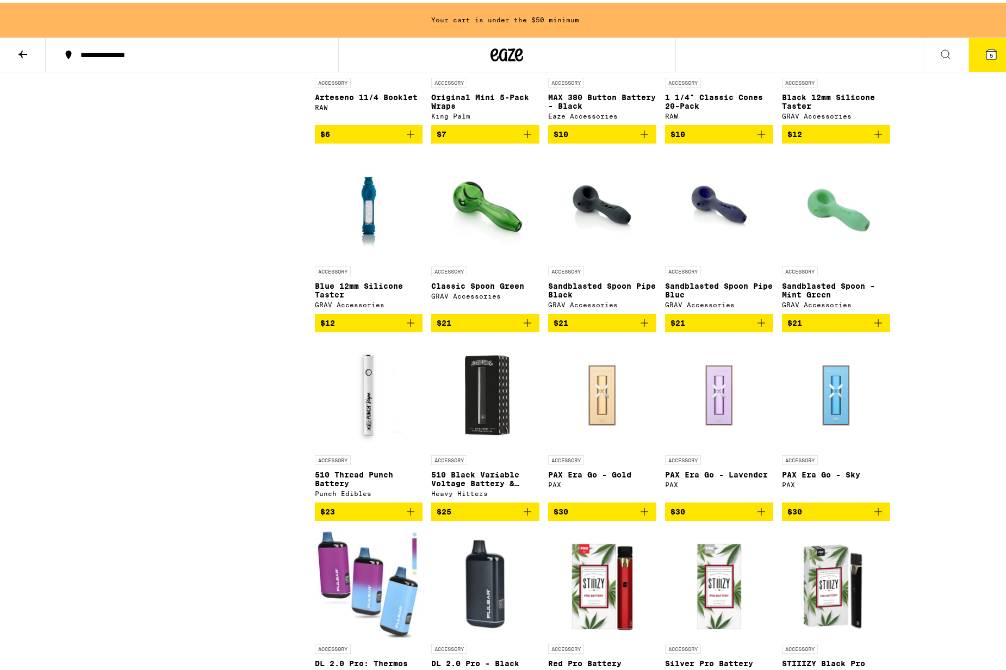
click at [818, 436] on img "Open page for PAX Era Go - Sky from PAX" at bounding box center [836, 392] width 108 height 109
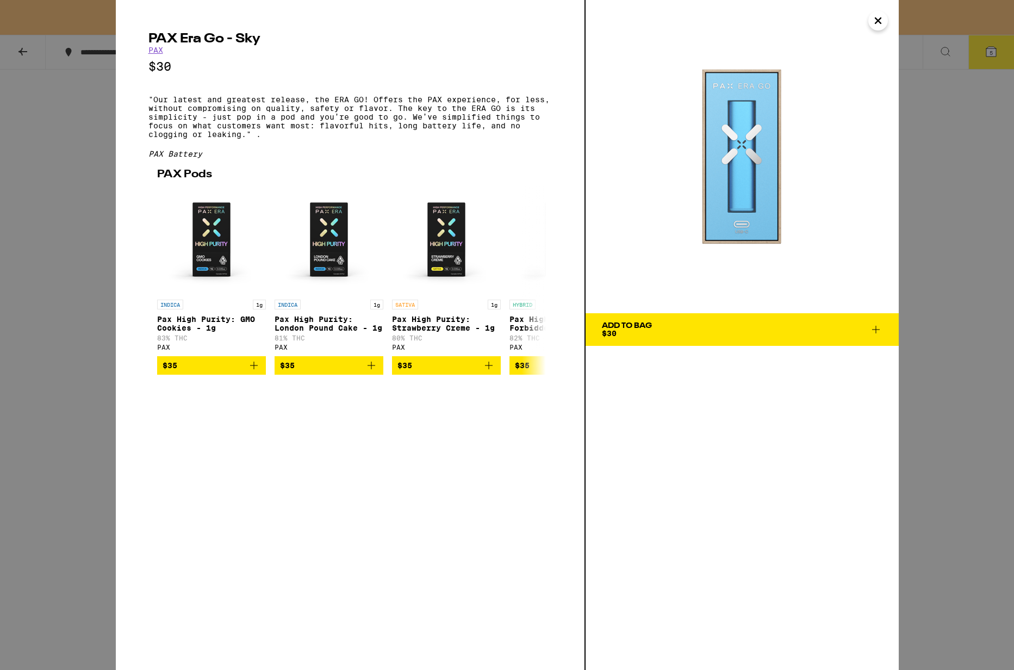
click at [875, 327] on icon at bounding box center [875, 329] width 13 height 13
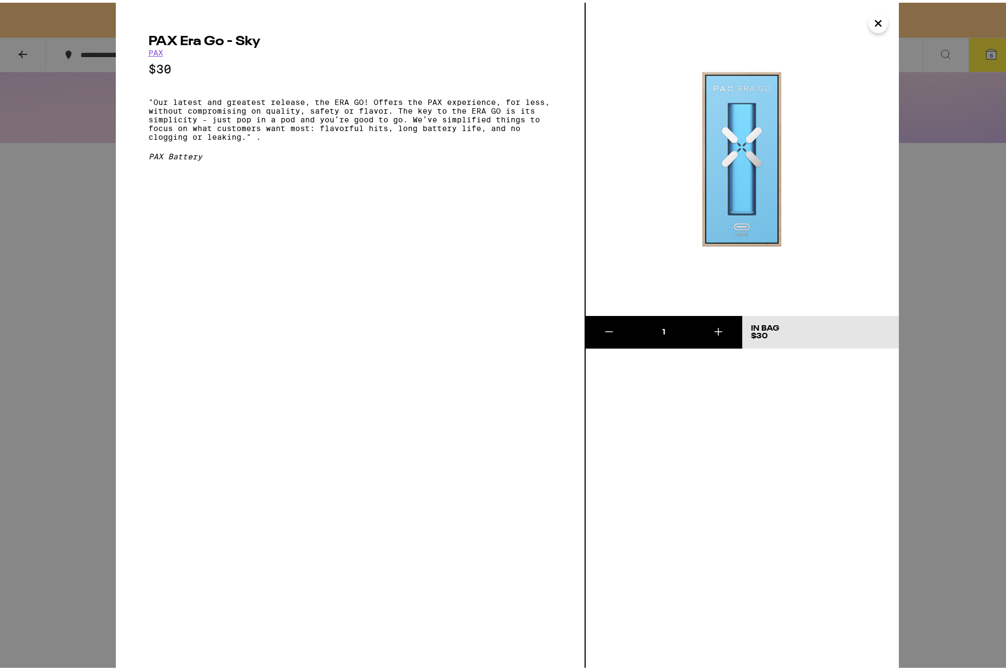
scroll to position [797, 0]
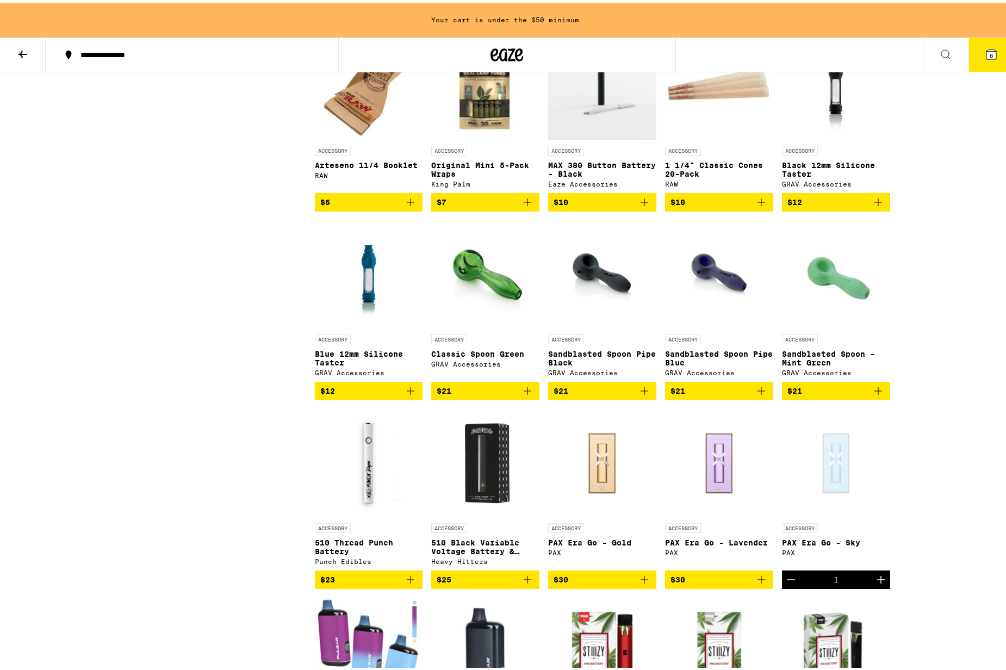
scroll to position [206, 0]
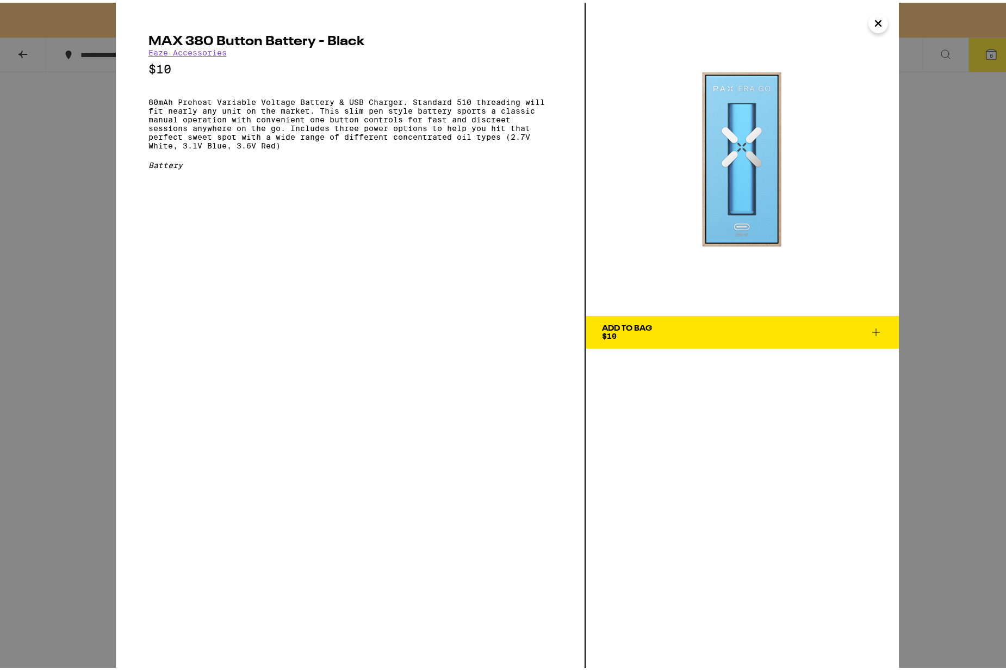
scroll to position [658, 0]
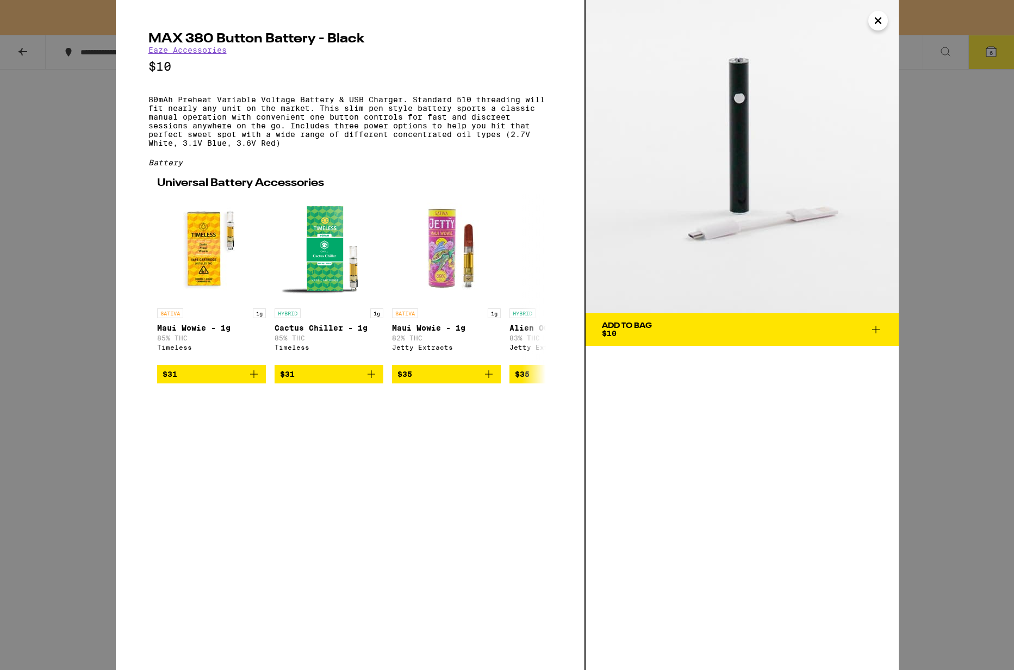
click at [86, 102] on div "MAX 380 Button Battery - Black Eaze Accessories $10 80mAh Preheat Variable Volt…" at bounding box center [507, 335] width 1014 height 670
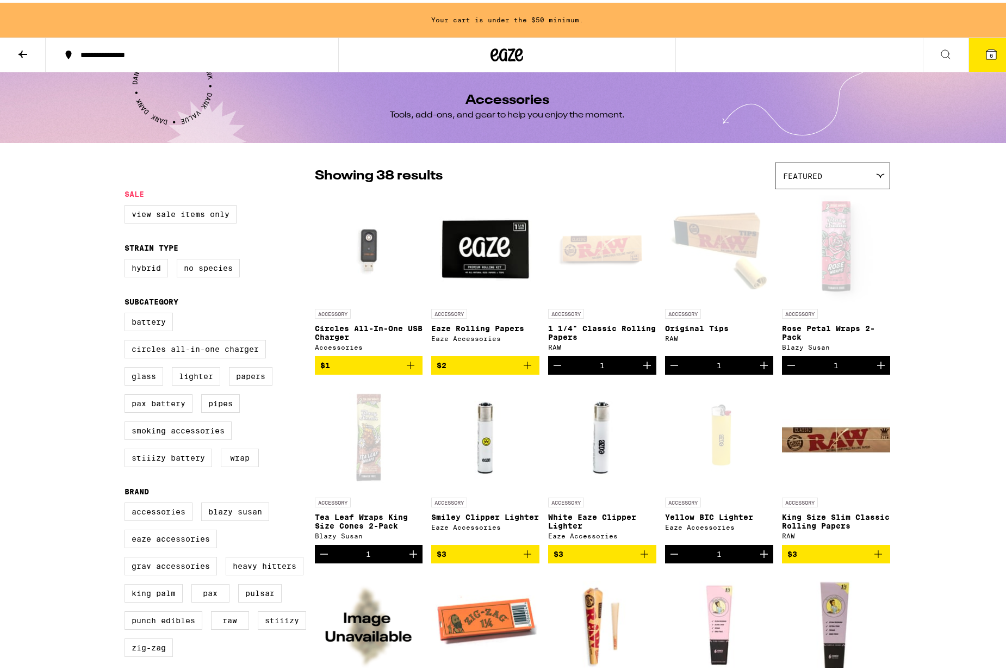
click at [506, 53] on icon at bounding box center [506, 52] width 33 height 20
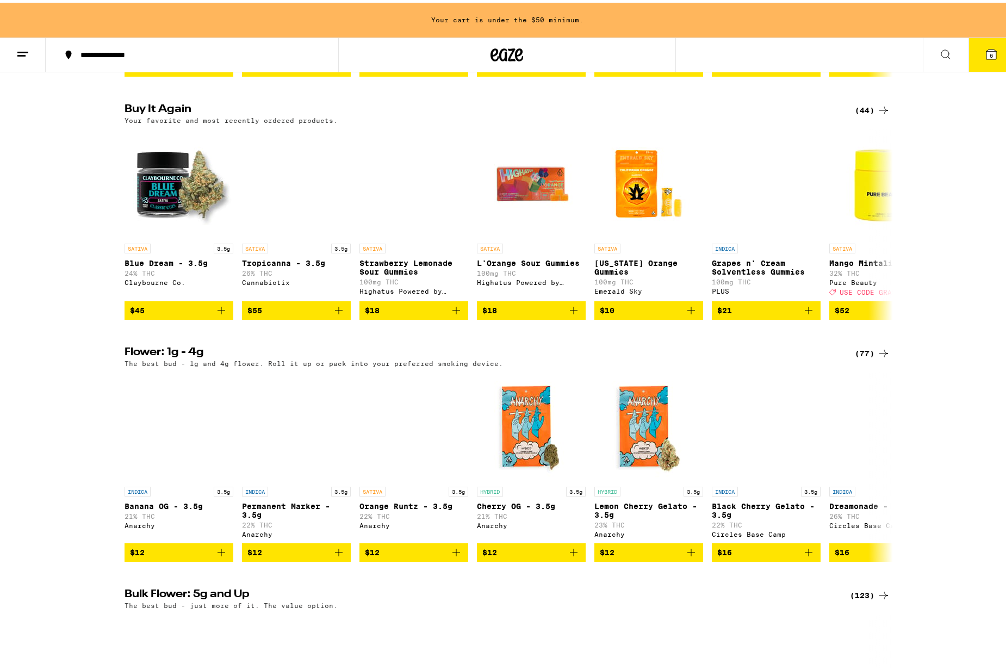
scroll to position [1085, 0]
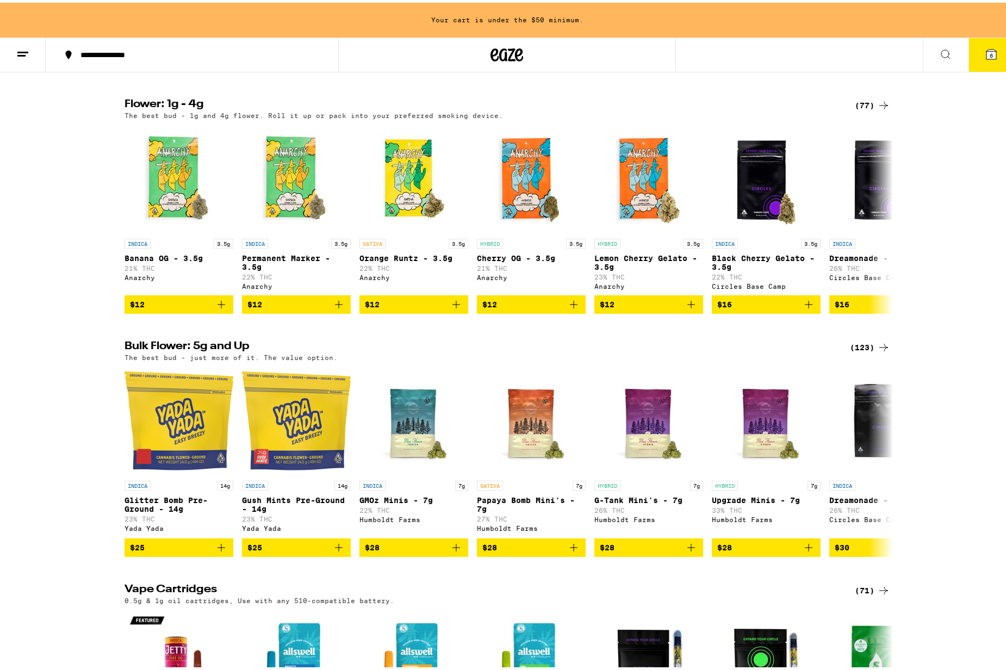
click at [866, 109] on div "(77)" at bounding box center [872, 102] width 35 height 13
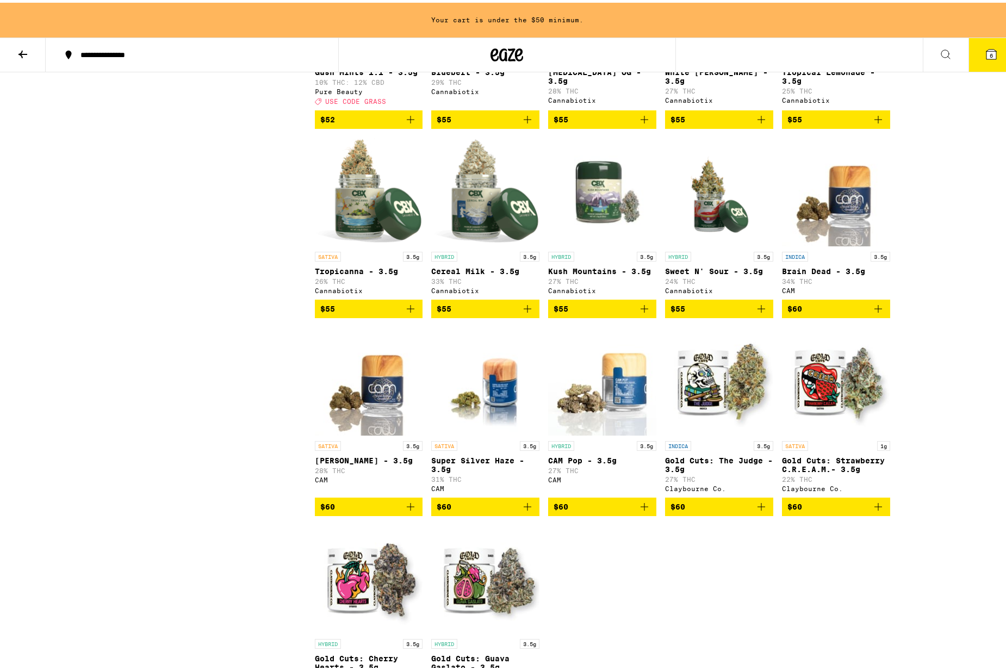
scroll to position [2636, 0]
click at [525, 511] on icon "Add to bag" at bounding box center [527, 504] width 13 height 13
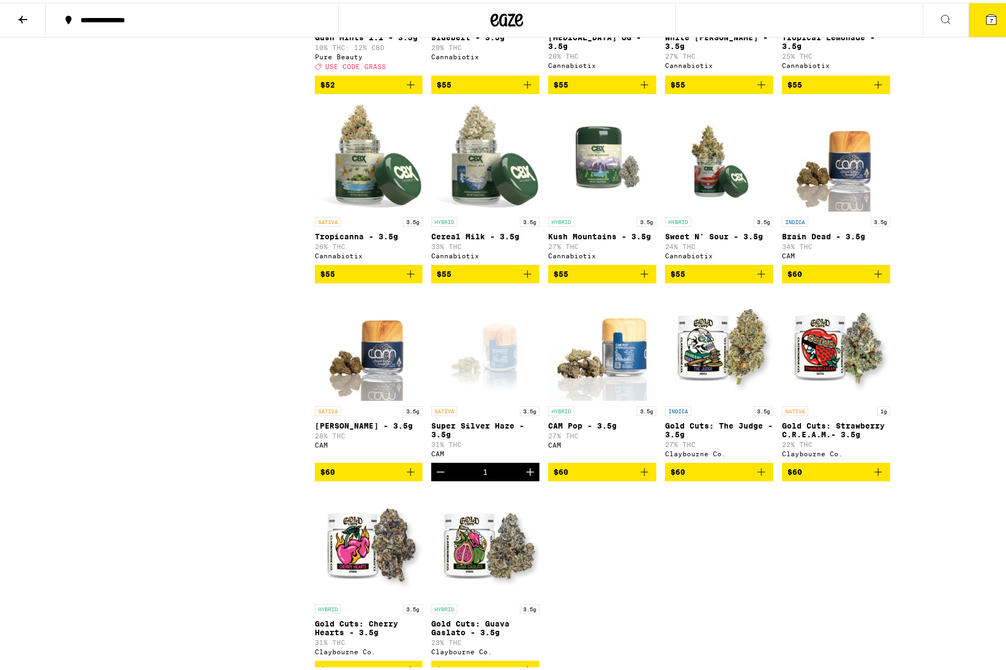
scroll to position [2601, 0]
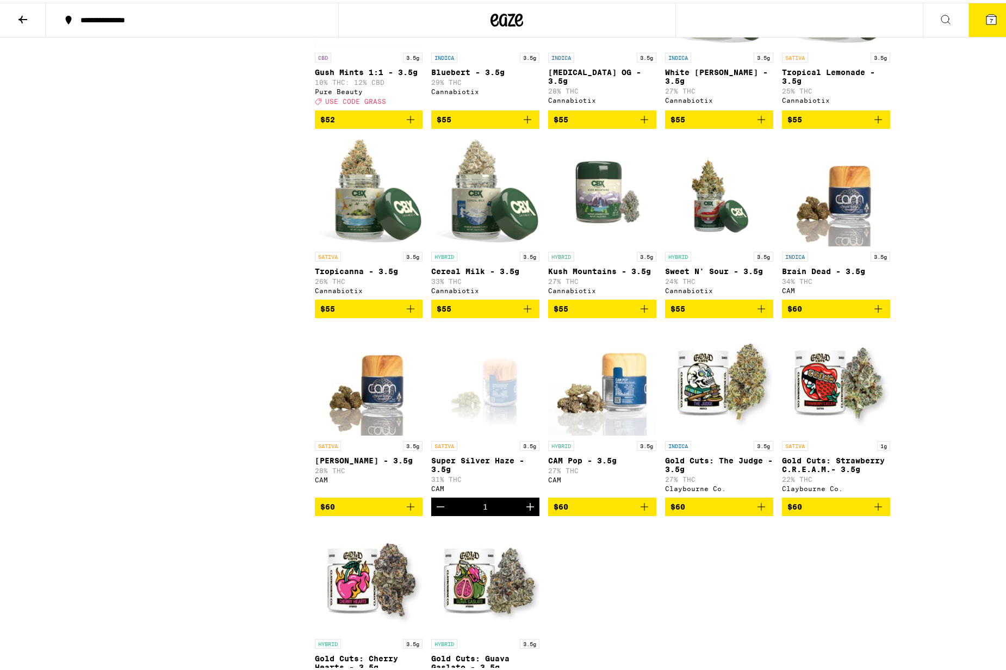
click at [408, 511] on icon "Add to bag" at bounding box center [410, 504] width 13 height 13
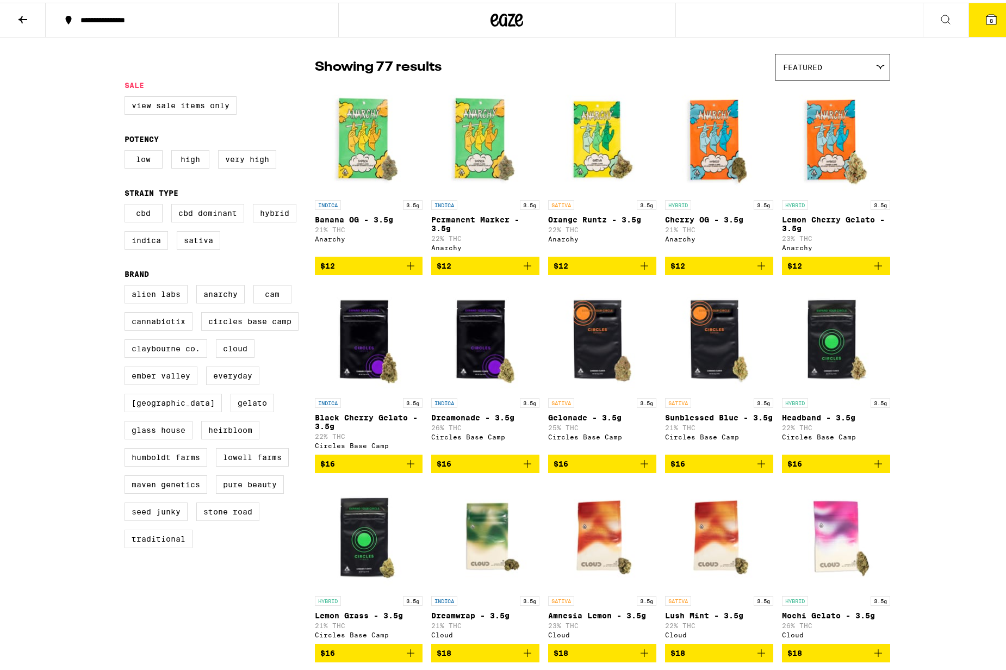
scroll to position [0, 0]
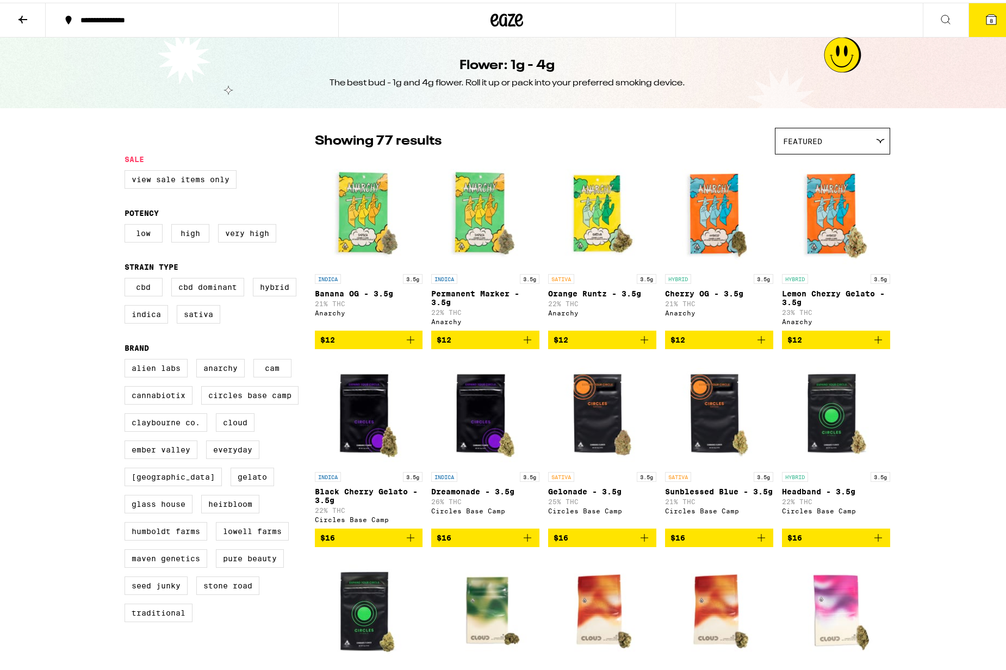
drag, startPoint x: 480, startPoint y: 12, endPoint x: 496, endPoint y: 17, distance: 17.6
click at [486, 12] on div at bounding box center [507, 17] width 338 height 35
click at [499, 17] on icon at bounding box center [507, 17] width 16 height 13
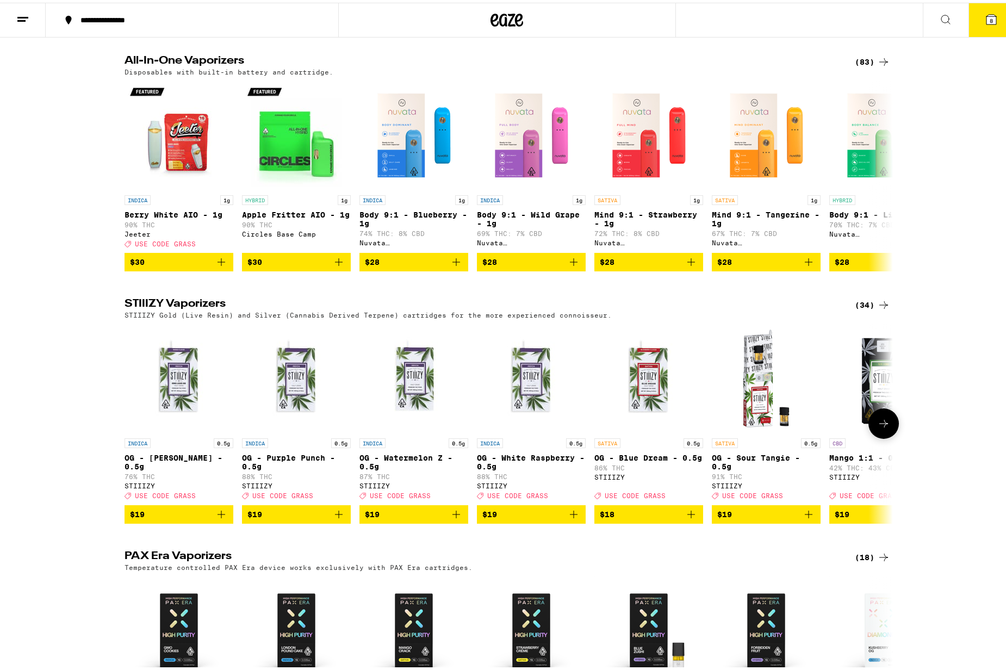
scroll to position [1812, 0]
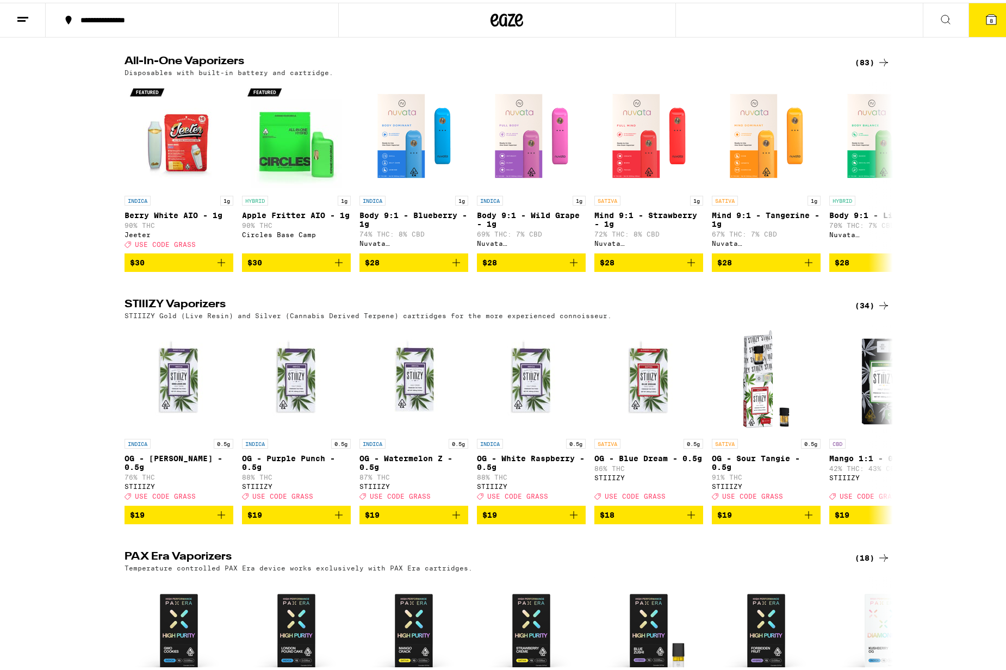
click at [869, 66] on div "(83)" at bounding box center [872, 59] width 35 height 13
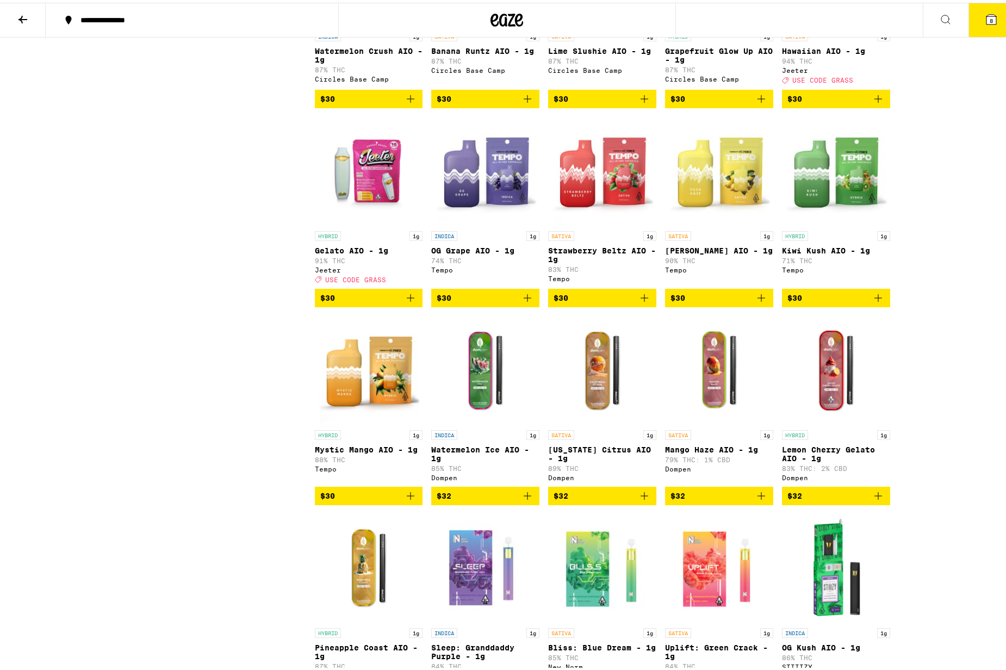
scroll to position [1414, 0]
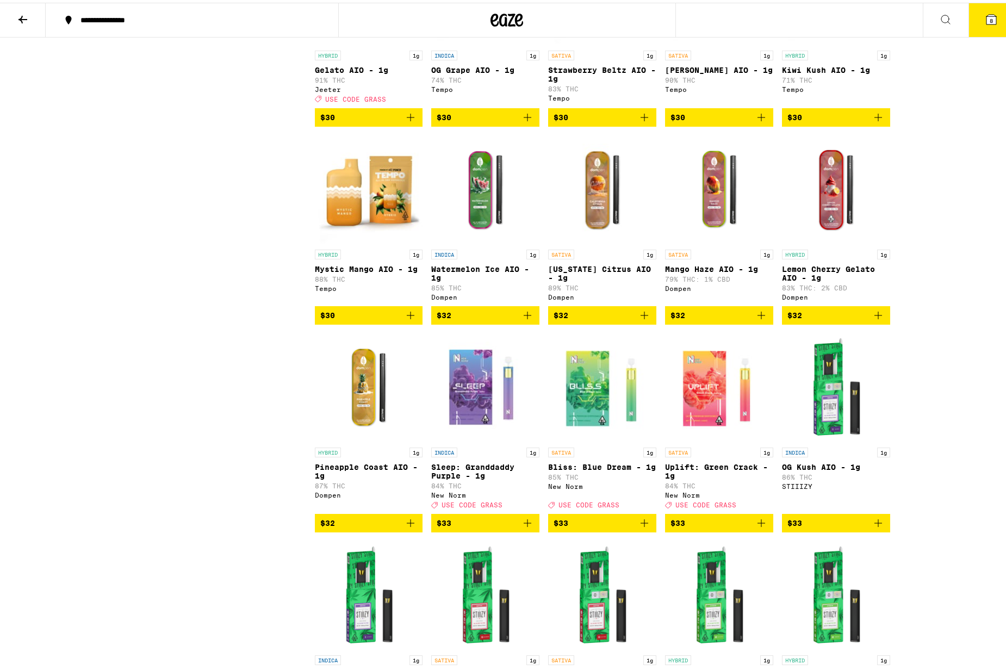
click at [584, 241] on img "Open page for California Citrus AIO - 1g from Dompen" at bounding box center [602, 187] width 108 height 109
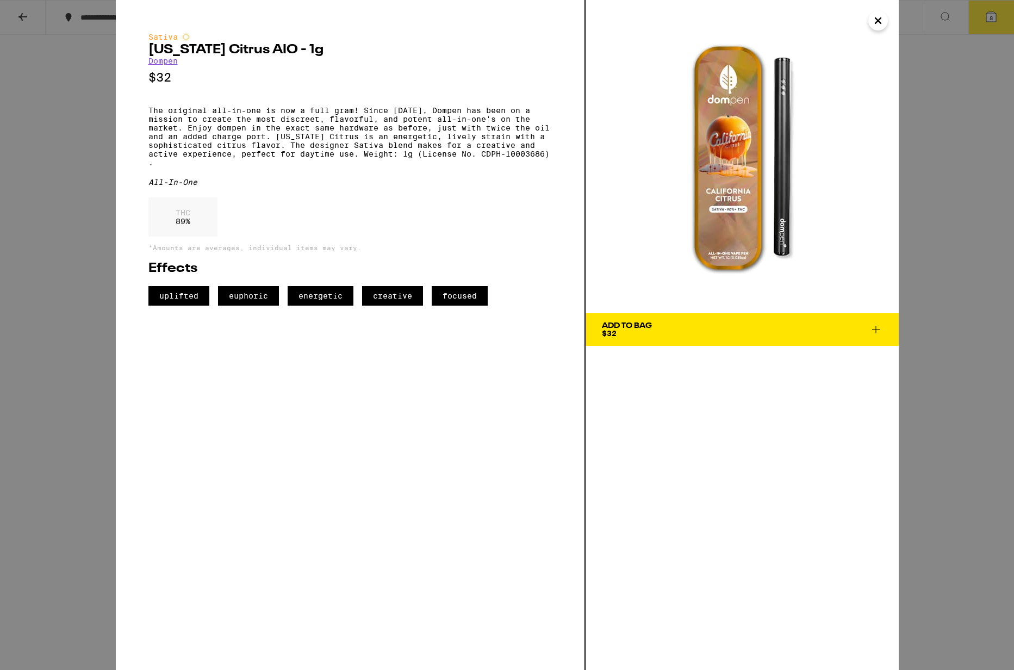
click at [879, 331] on icon at bounding box center [875, 329] width 13 height 13
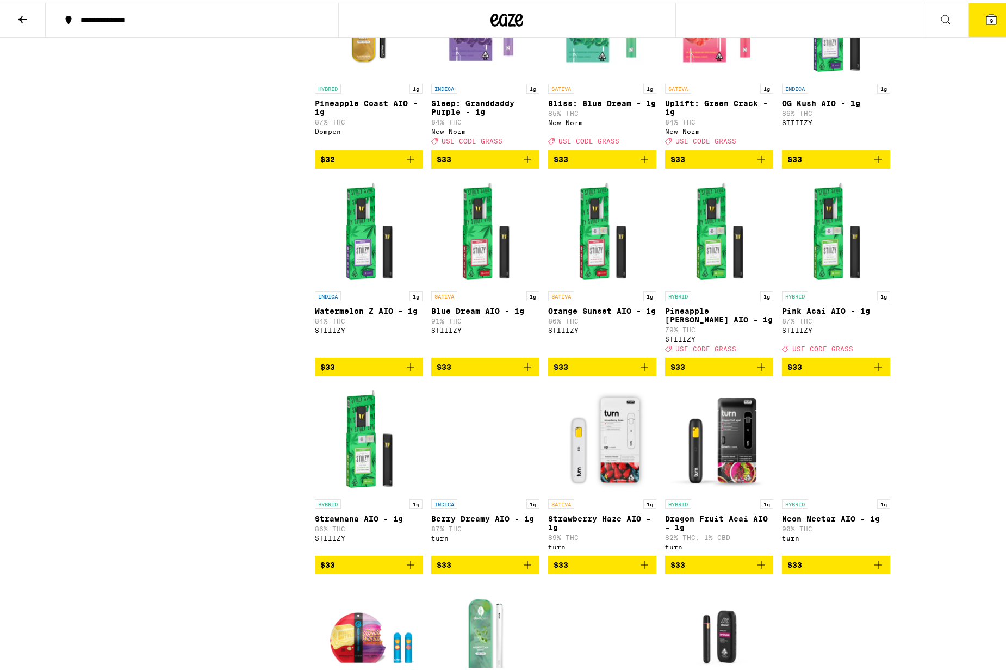
scroll to position [2005, 0]
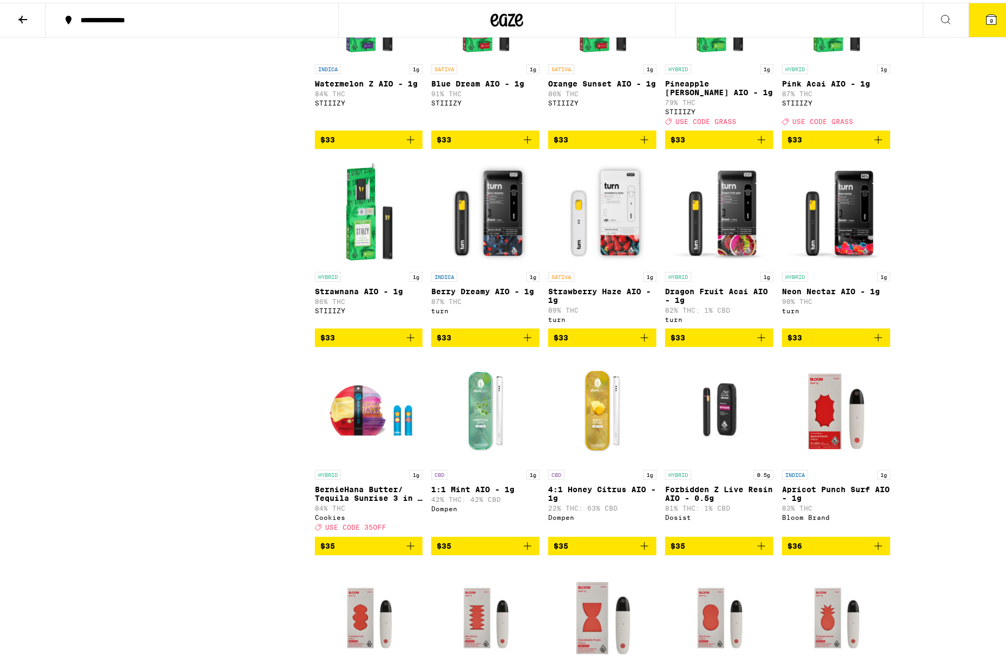
click at [741, 341] on span "$33" at bounding box center [718, 334] width 97 height 13
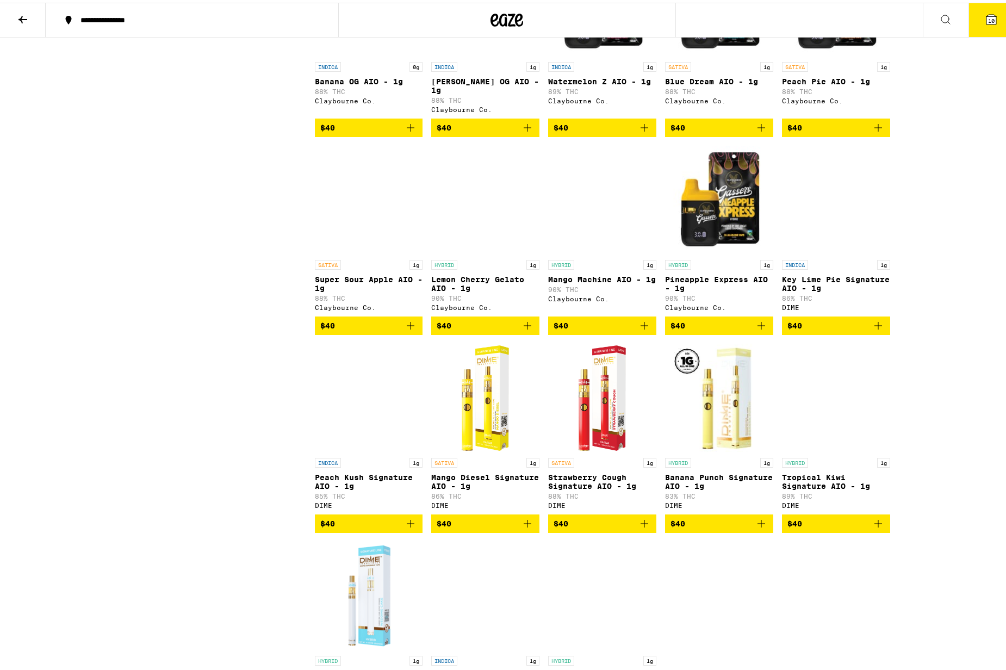
scroll to position [2814, 0]
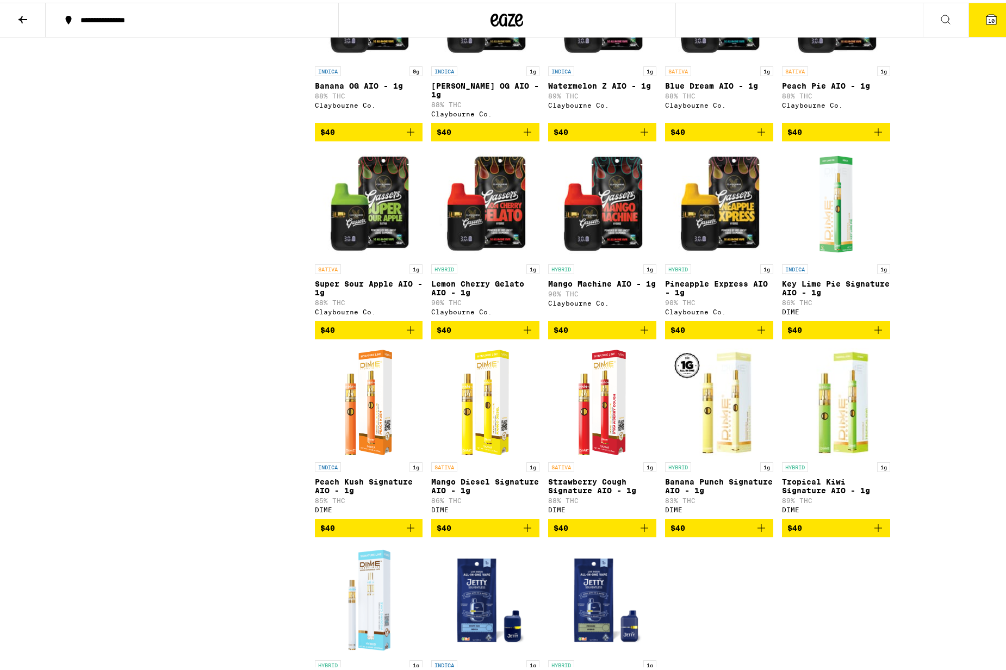
click at [608, 454] on img "Open page for Strawberry Cough Signature AIO - 1g from DIME" at bounding box center [601, 399] width 61 height 109
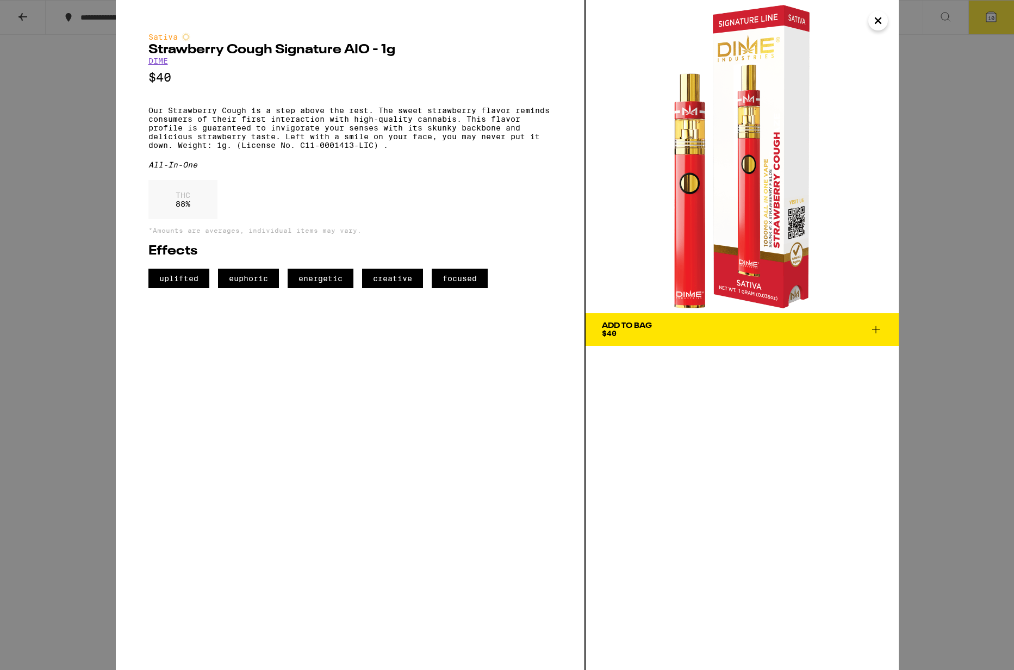
click at [874, 332] on icon at bounding box center [875, 329] width 13 height 13
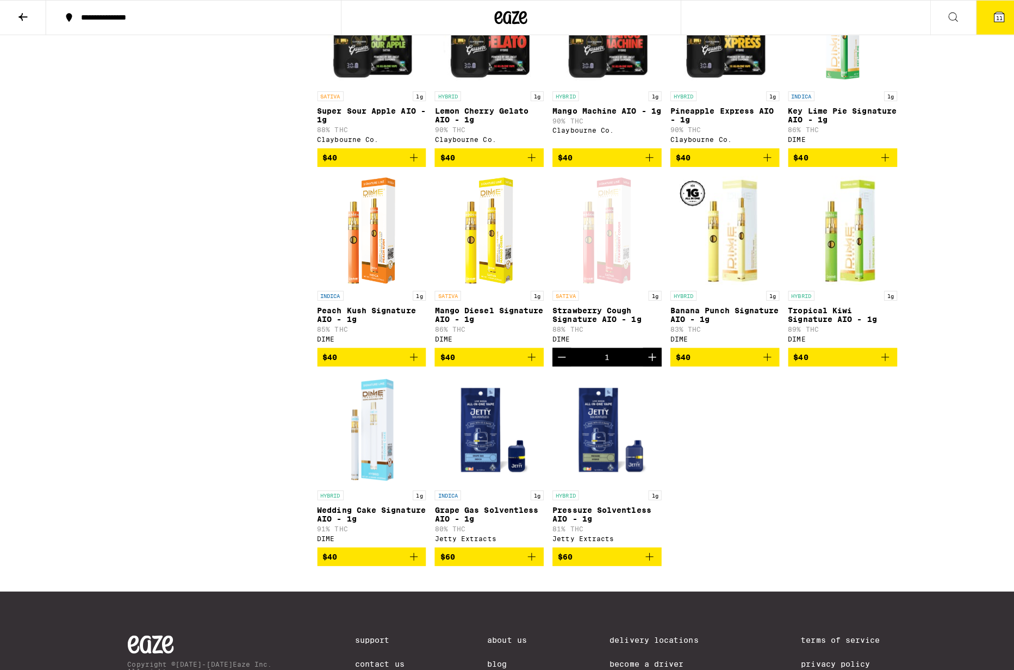
scroll to position [2987, 0]
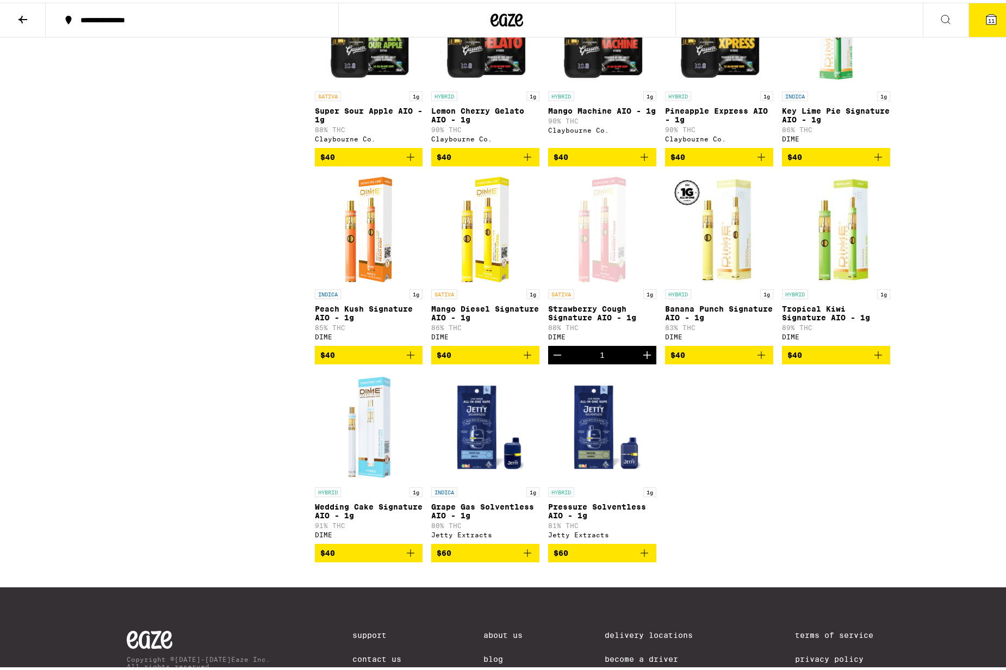
click at [407, 554] on icon "Add to bag" at bounding box center [411, 550] width 8 height 8
click at [414, 362] on button "$40" at bounding box center [369, 352] width 108 height 18
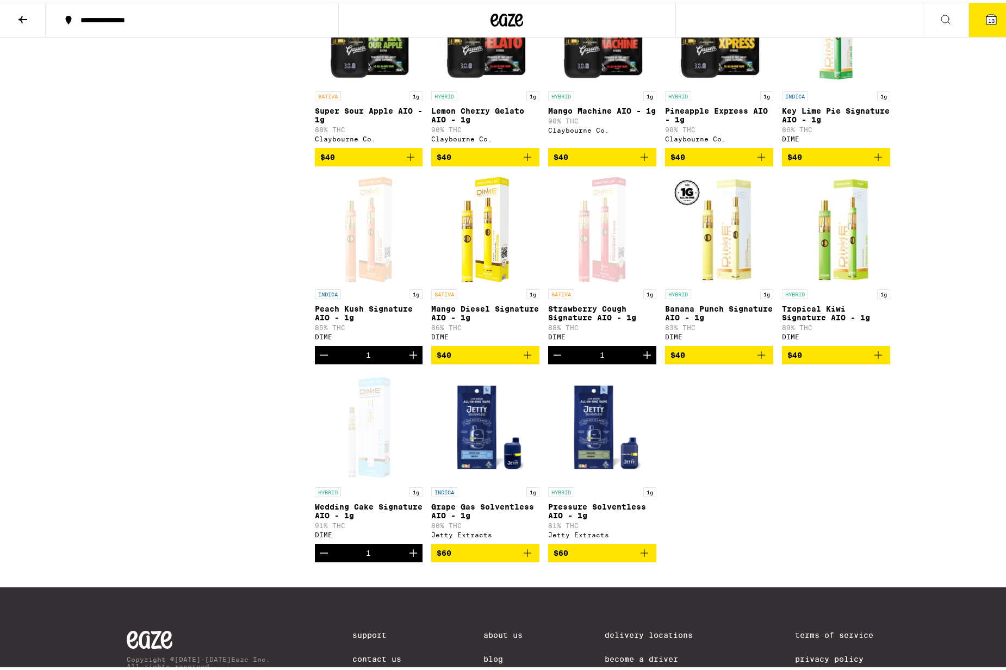
click at [988, 15] on span "13" at bounding box center [991, 18] width 7 height 7
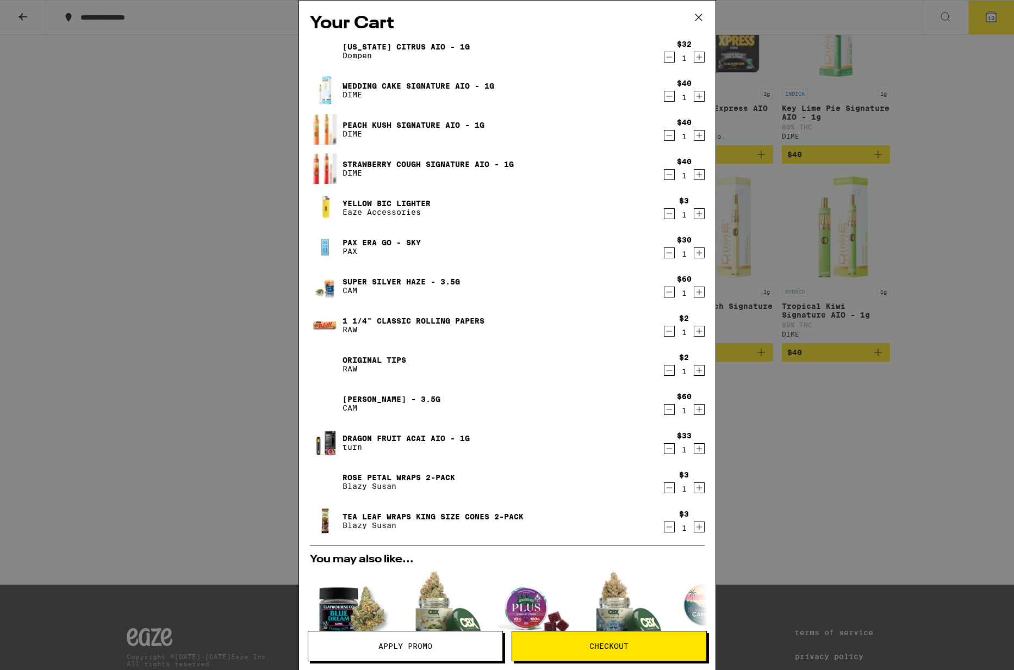
click at [664, 59] on icon "Decrement" at bounding box center [669, 57] width 10 height 13
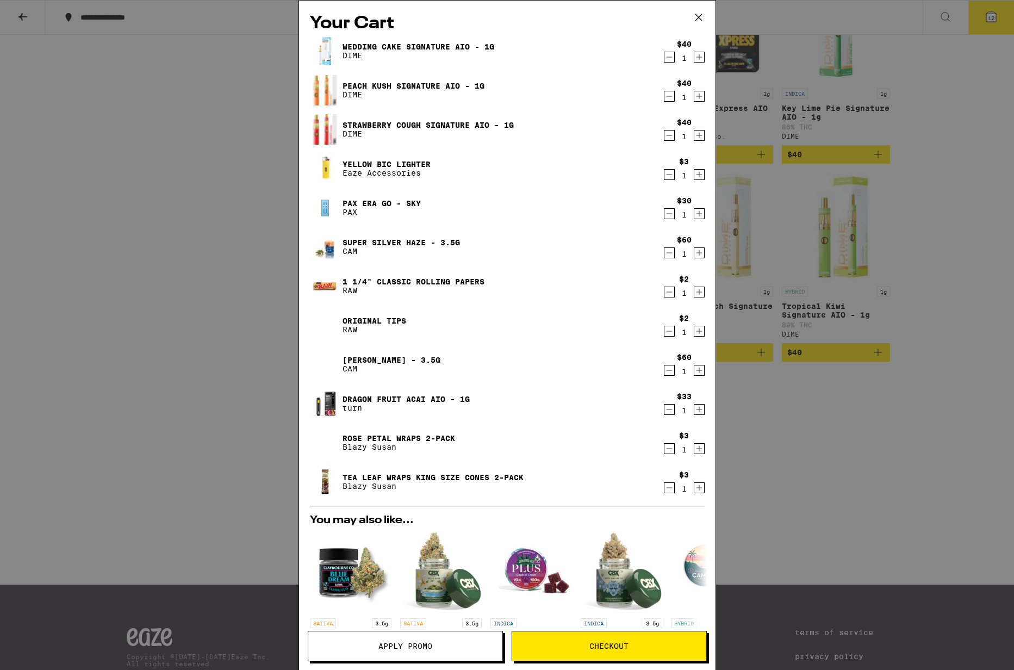
click at [666, 214] on icon "Decrement" at bounding box center [669, 214] width 6 height 0
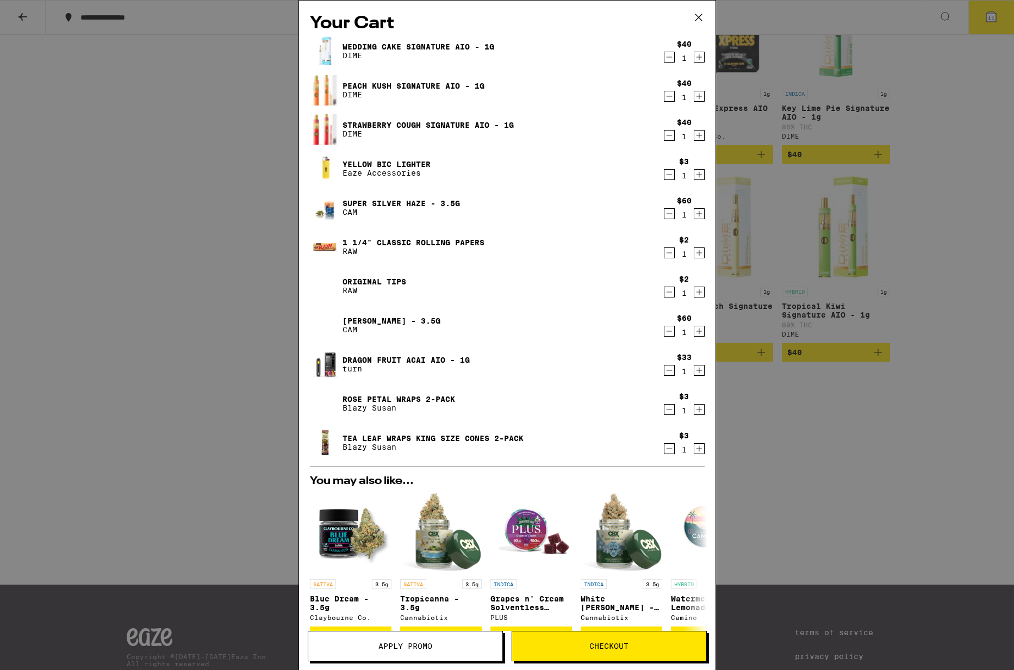
click at [664, 255] on icon "Decrement" at bounding box center [669, 252] width 10 height 13
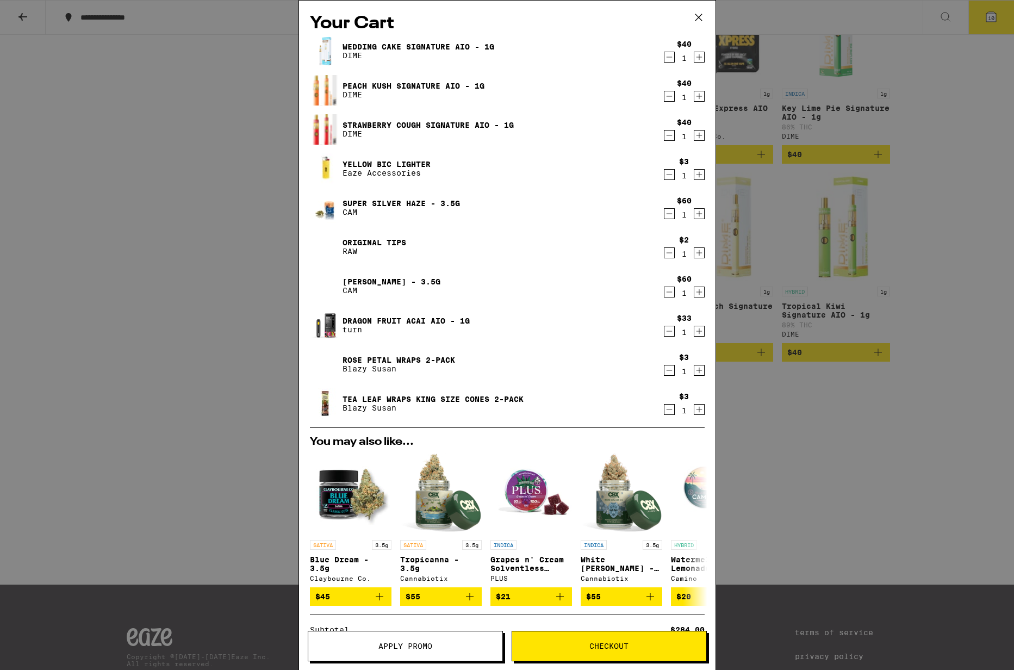
click at [664, 256] on icon "Decrement" at bounding box center [669, 252] width 10 height 13
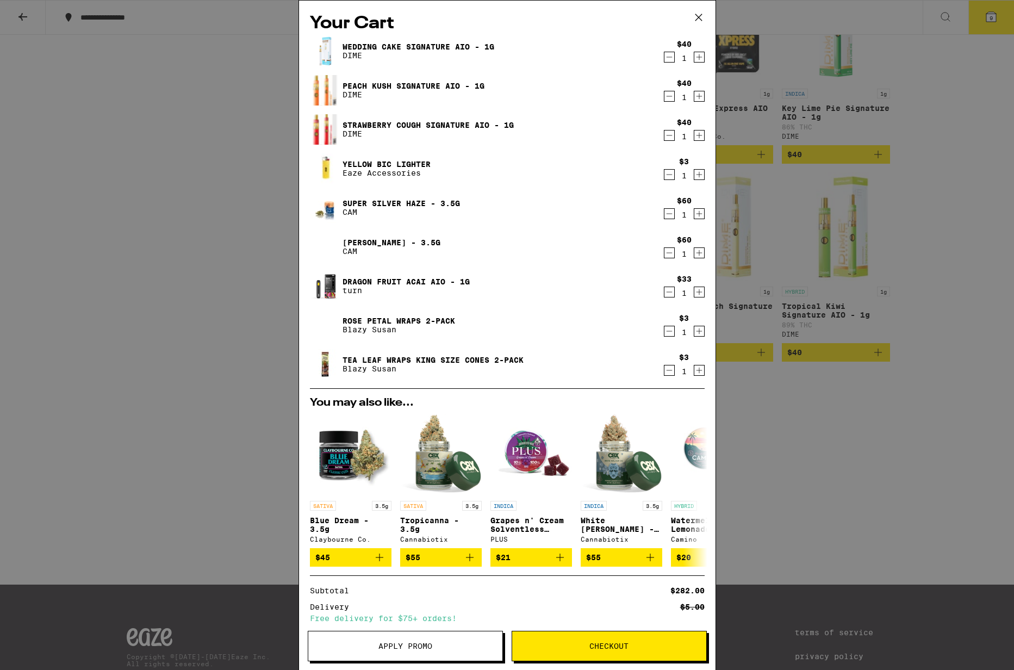
click at [664, 294] on icon "Decrement" at bounding box center [669, 291] width 10 height 13
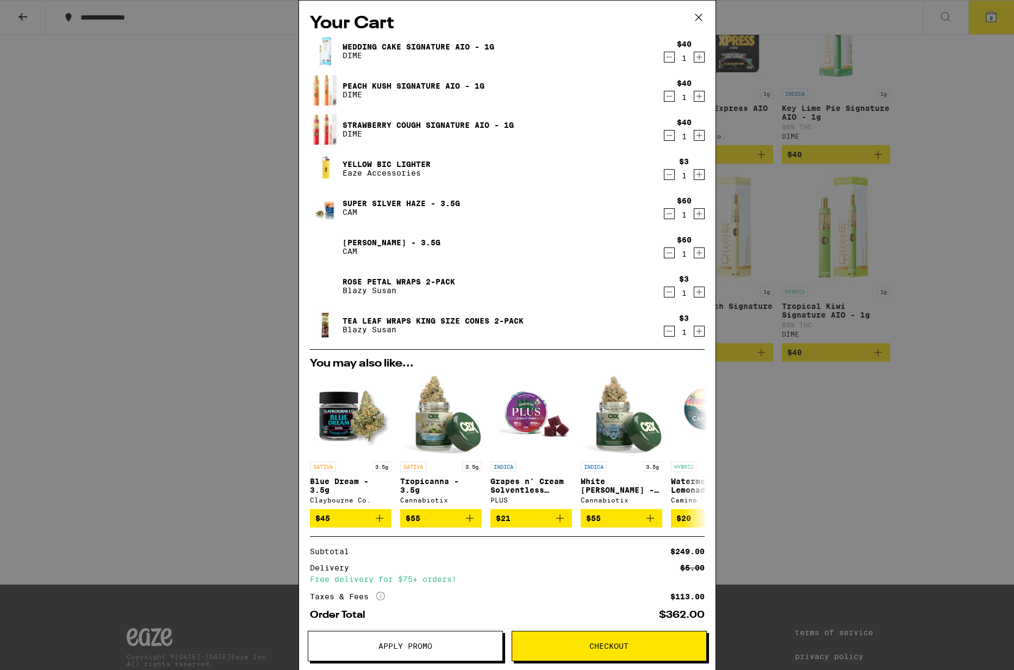
click at [741, 132] on div "Your Cart Wedding Cake Signature AIO - 1g DIME $40 1 Peach Kush Signature AIO -…" at bounding box center [507, 335] width 1014 height 670
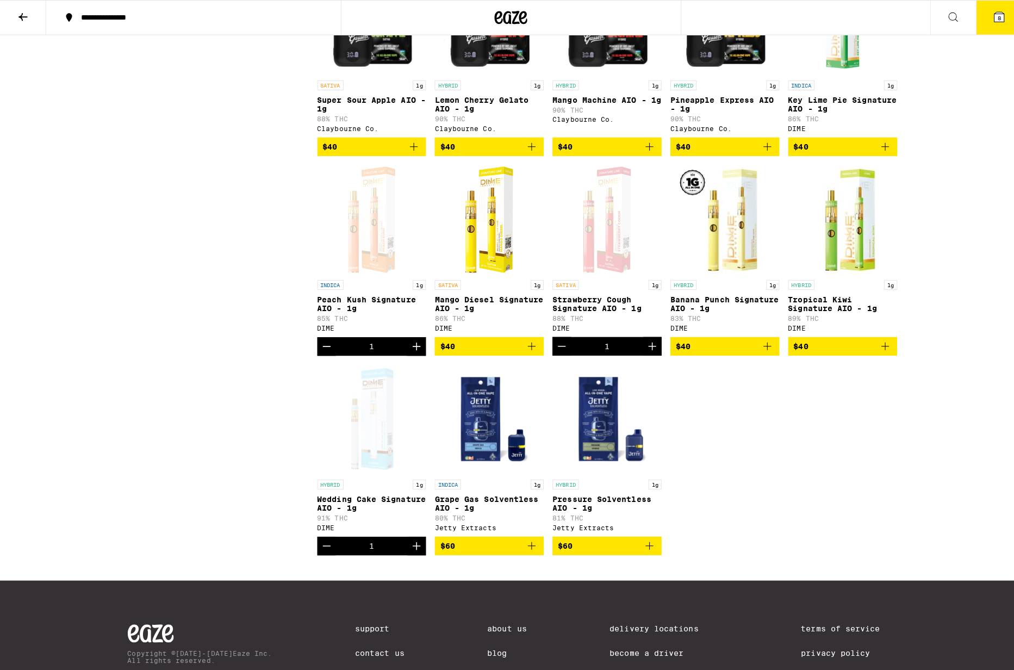
scroll to position [2996, 0]
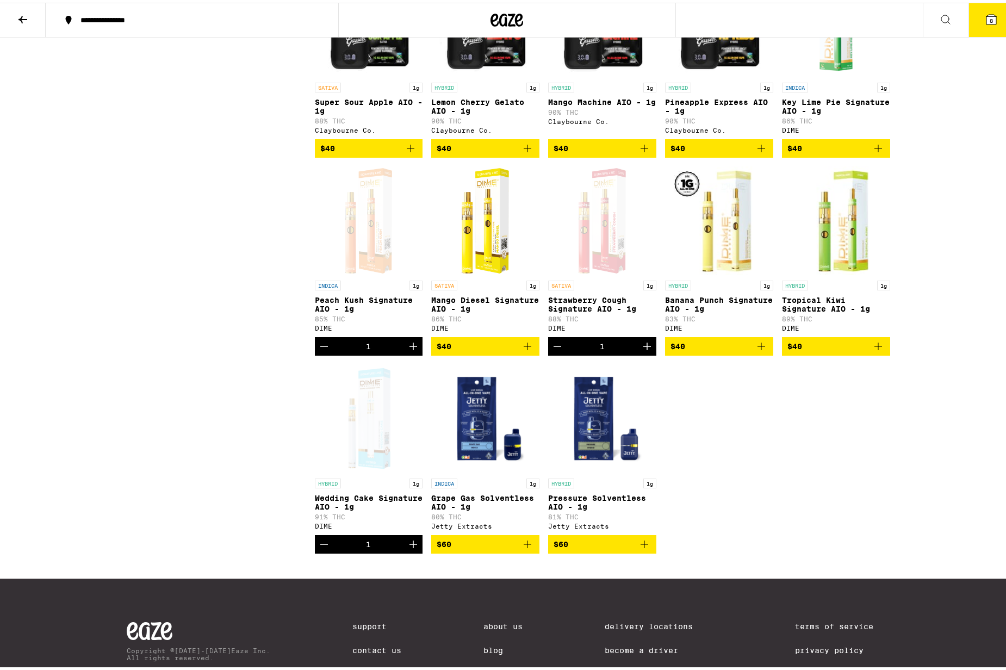
click at [322, 548] on icon "Decrement" at bounding box center [324, 541] width 13 height 13
click at [990, 17] on span "7" at bounding box center [991, 18] width 3 height 7
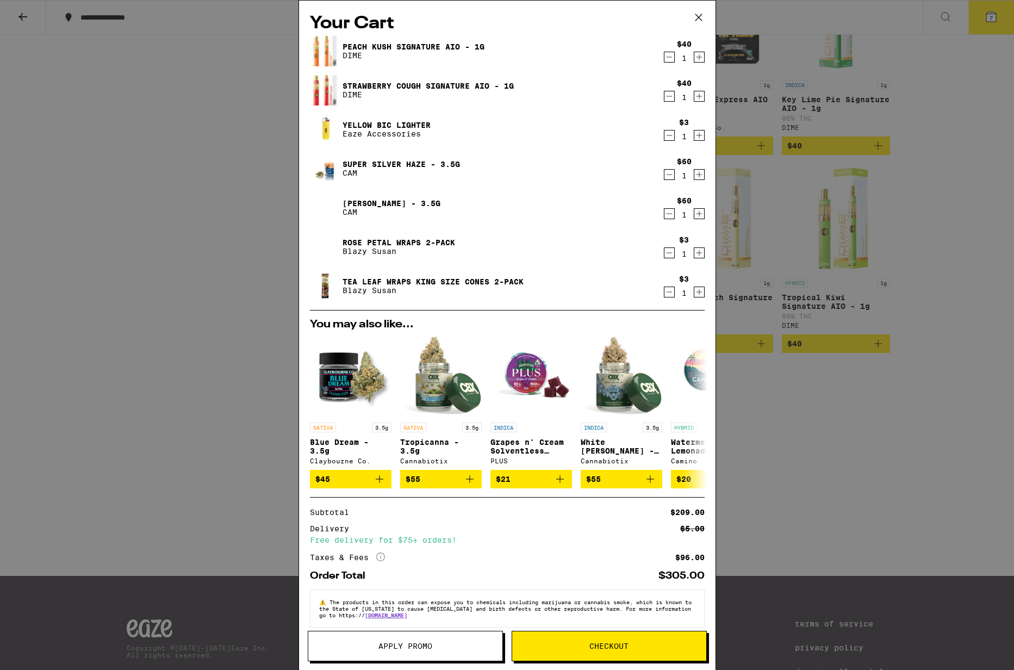
click at [602, 647] on span "Checkout" at bounding box center [608, 646] width 39 height 8
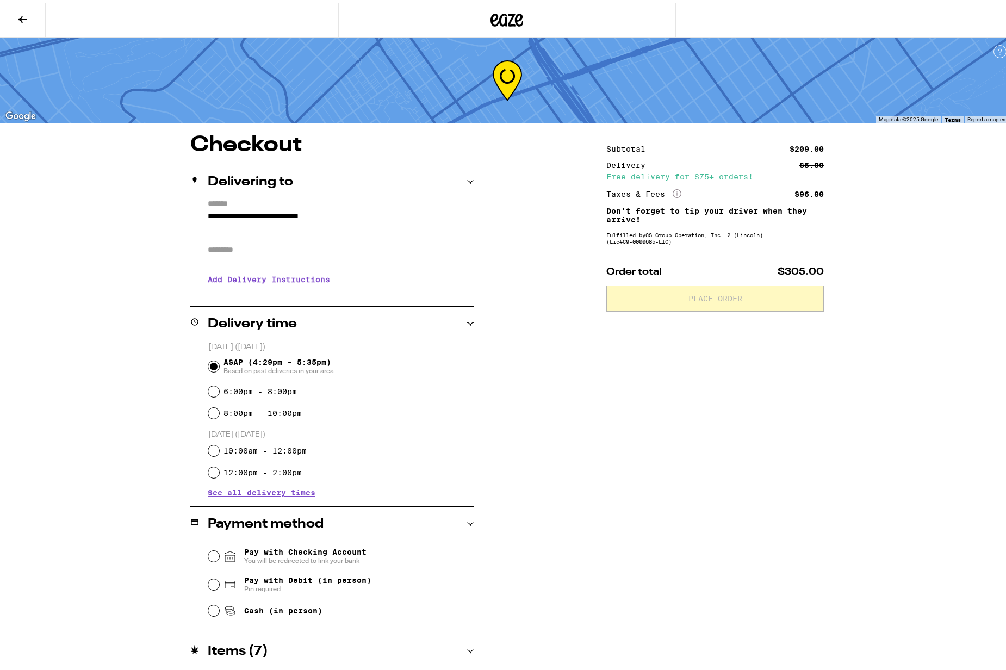
click at [250, 255] on input "Apt/Suite" at bounding box center [341, 247] width 266 height 26
type input "*"
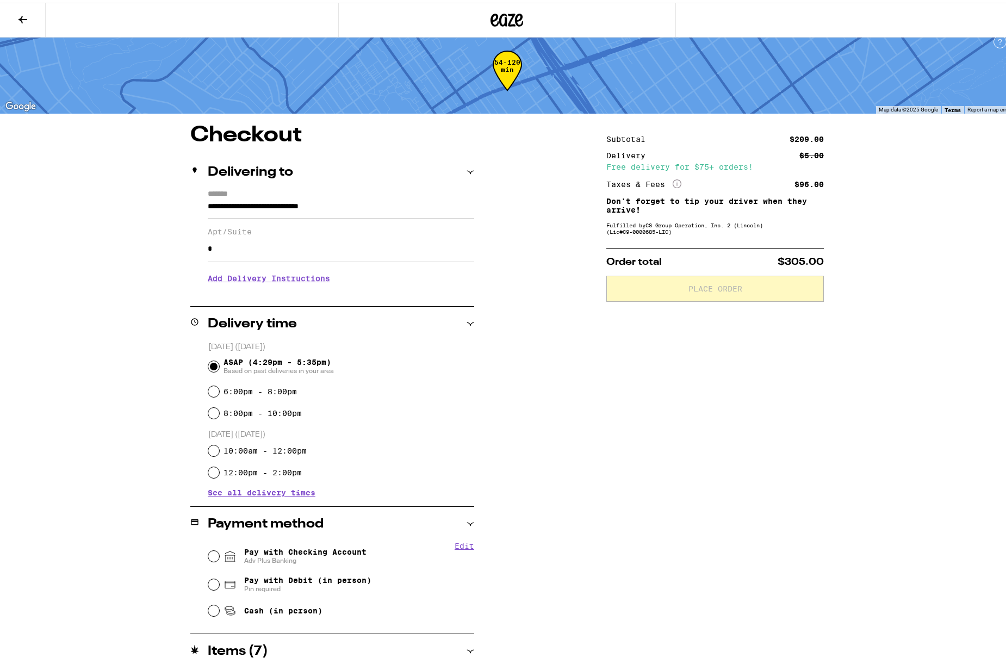
scroll to position [11, 0]
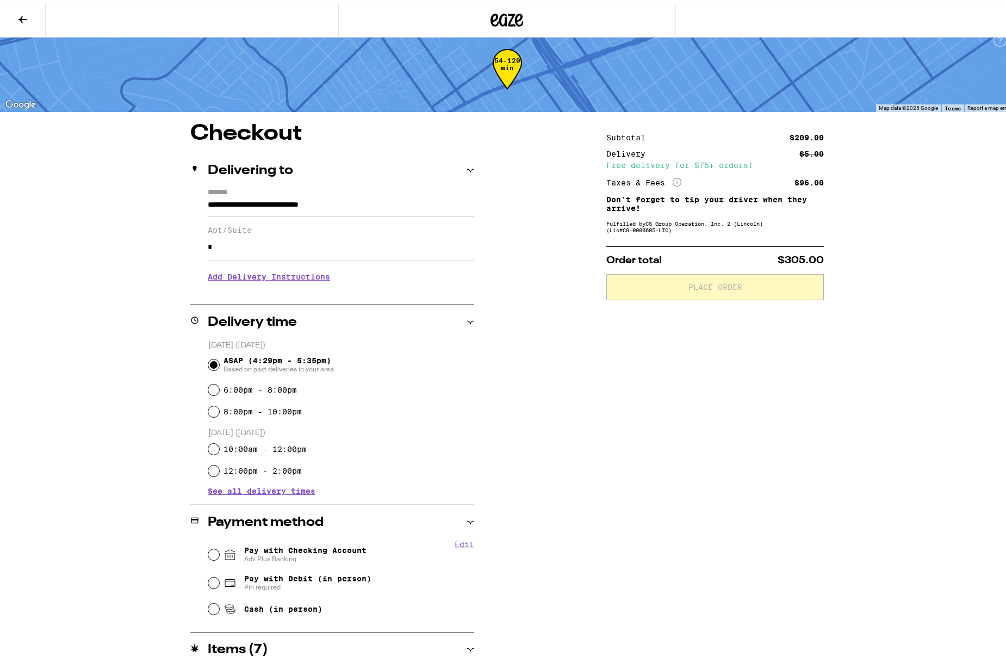
click at [287, 548] on span "Pay with Checking Account Adv Plus Banking" at bounding box center [305, 551] width 122 height 17
click at [219, 548] on input "Pay with Checking Account Adv Plus Banking" at bounding box center [213, 551] width 11 height 11
radio input "true"
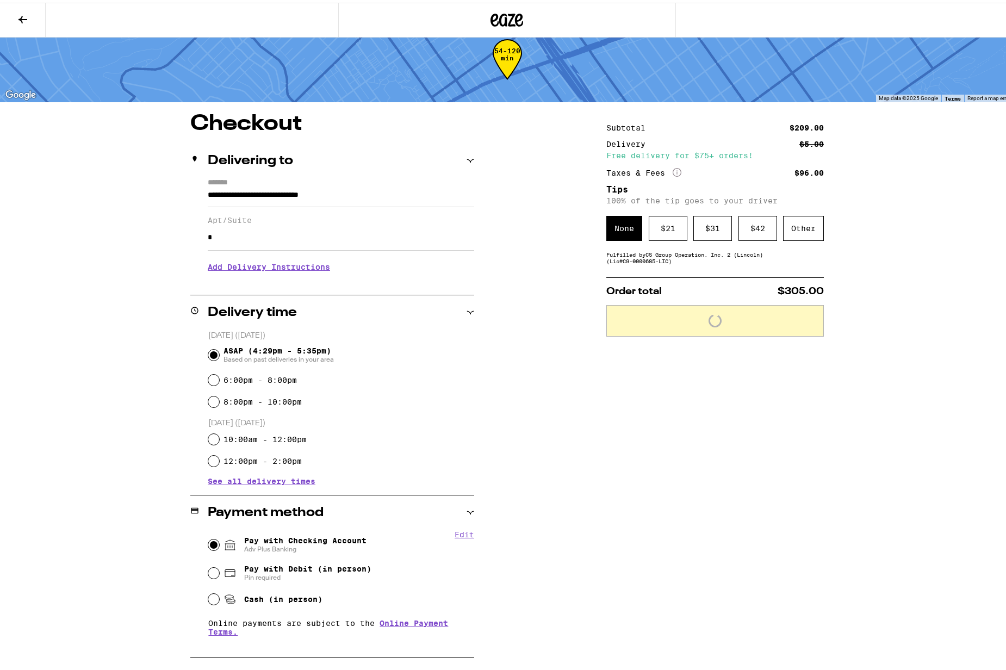
scroll to position [23, 0]
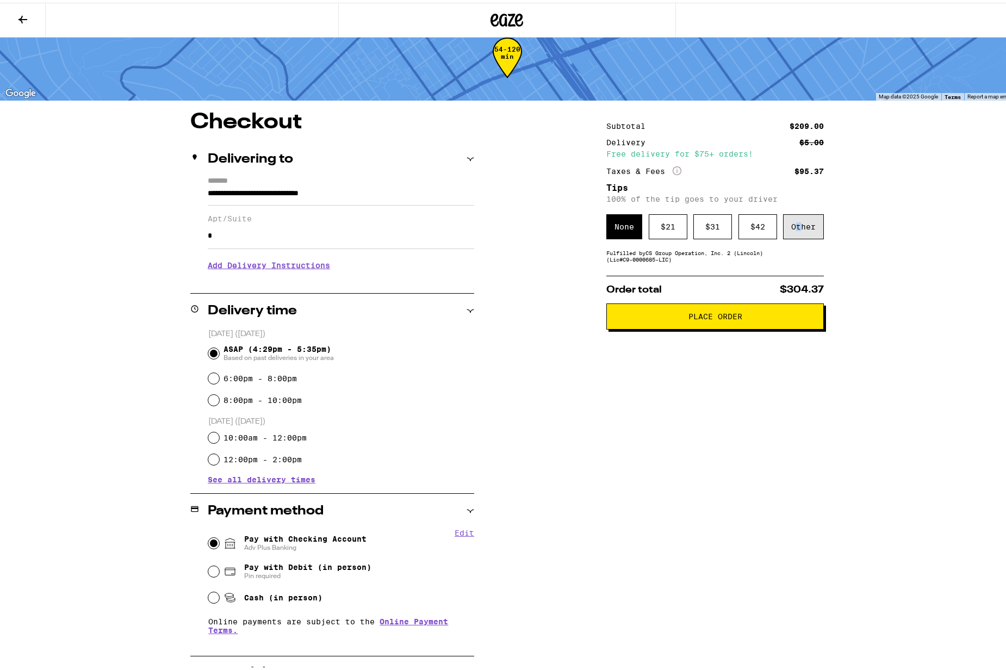
click at [794, 229] on div "Other" at bounding box center [803, 224] width 41 height 25
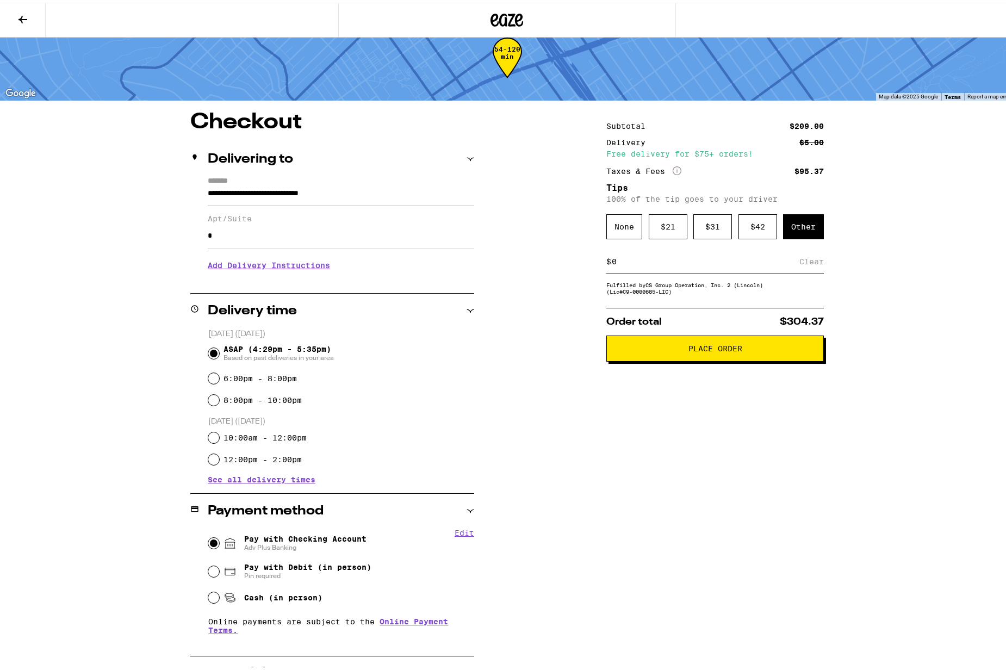
drag, startPoint x: 714, startPoint y: 258, endPoint x: 713, endPoint y: 263, distance: 5.7
click at [714, 258] on input at bounding box center [705, 259] width 188 height 10
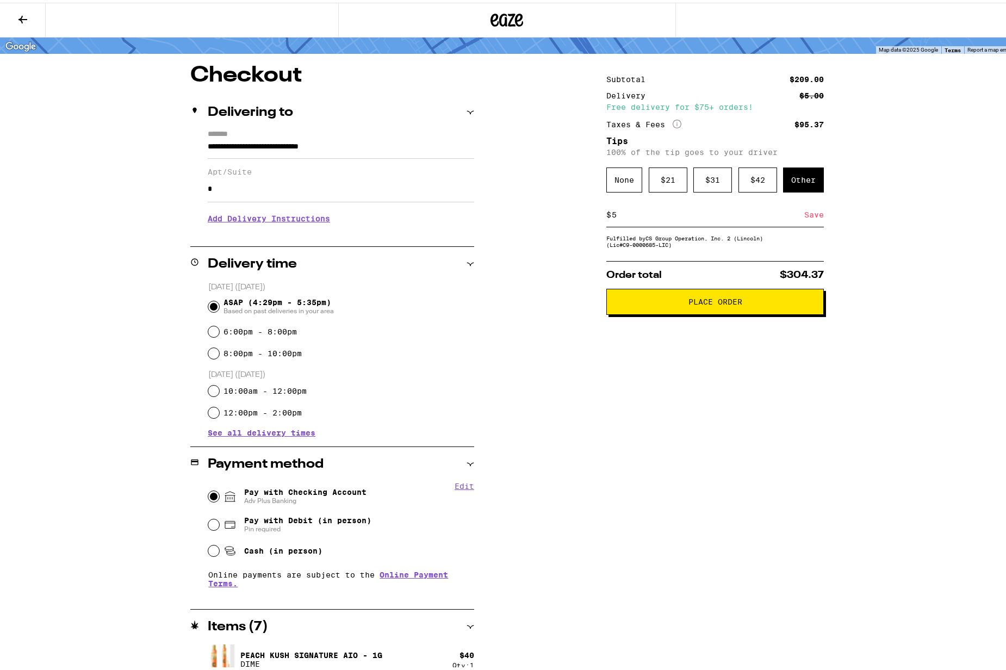
scroll to position [83, 0]
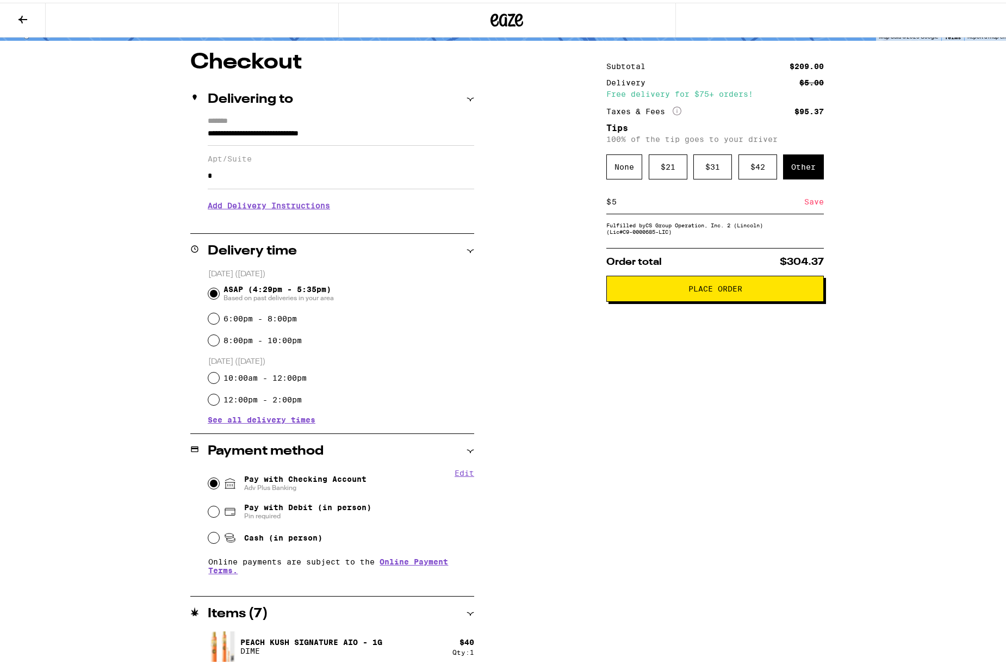
type input "5"
click at [714, 290] on span "Place Order" at bounding box center [715, 286] width 54 height 8
